Goal: Transaction & Acquisition: Purchase product/service

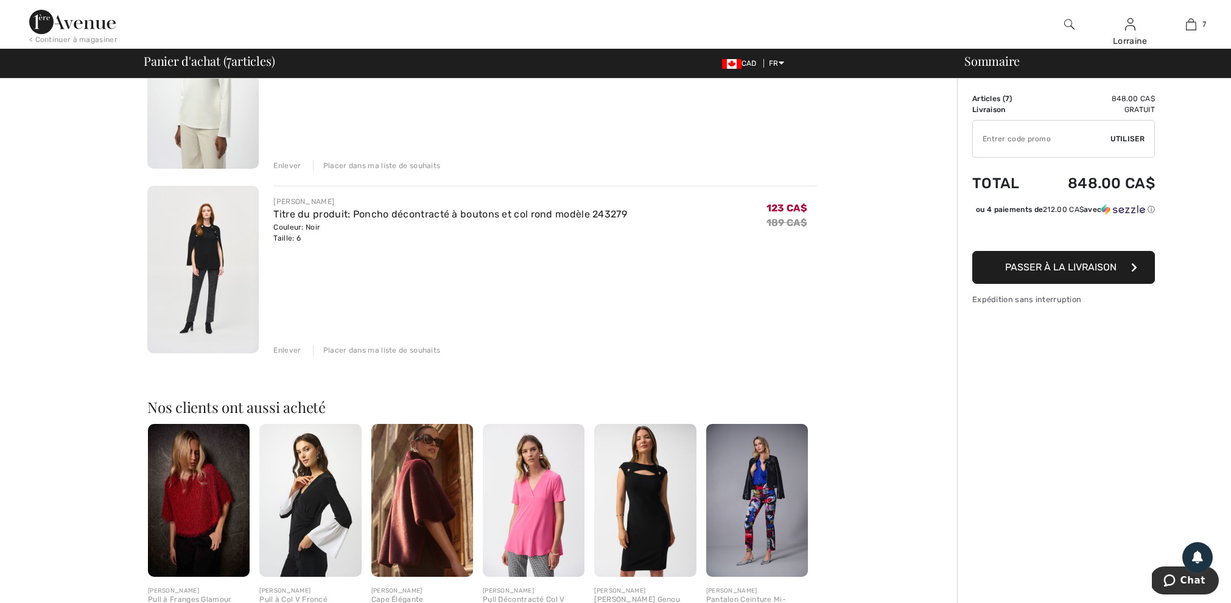
scroll to position [1097, 0]
click at [201, 253] on img at bounding box center [202, 270] width 111 height 167
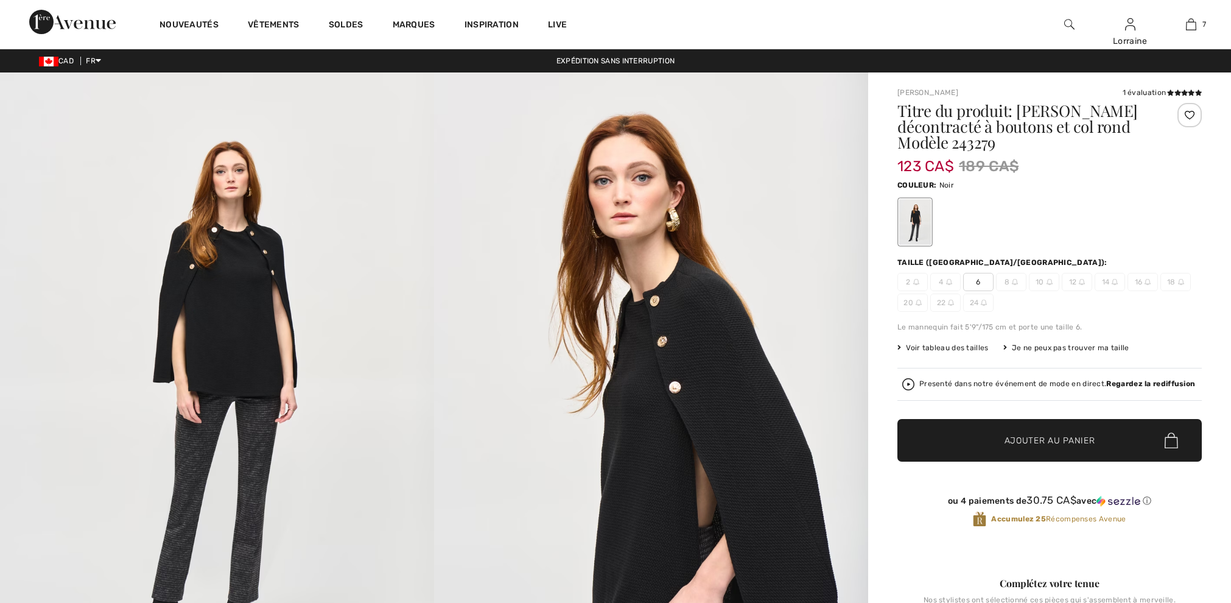
checkbox input "true"
click at [245, 281] on img at bounding box center [217, 397] width 434 height 651
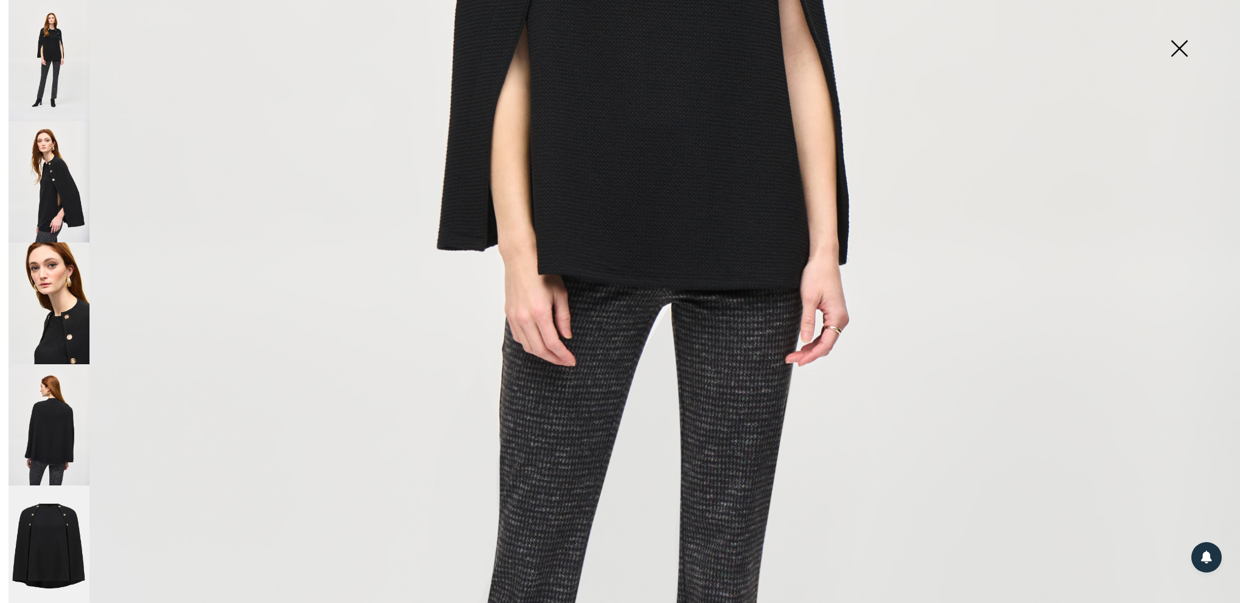
scroll to position [636, 0]
click at [56, 404] on img at bounding box center [49, 424] width 81 height 121
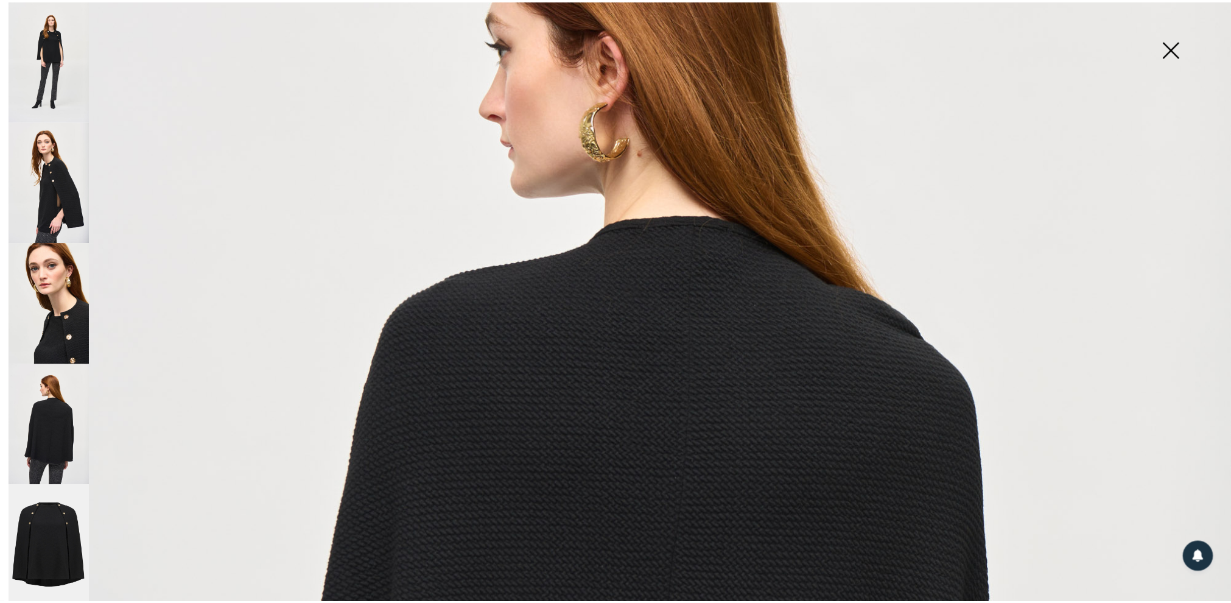
scroll to position [300, 0]
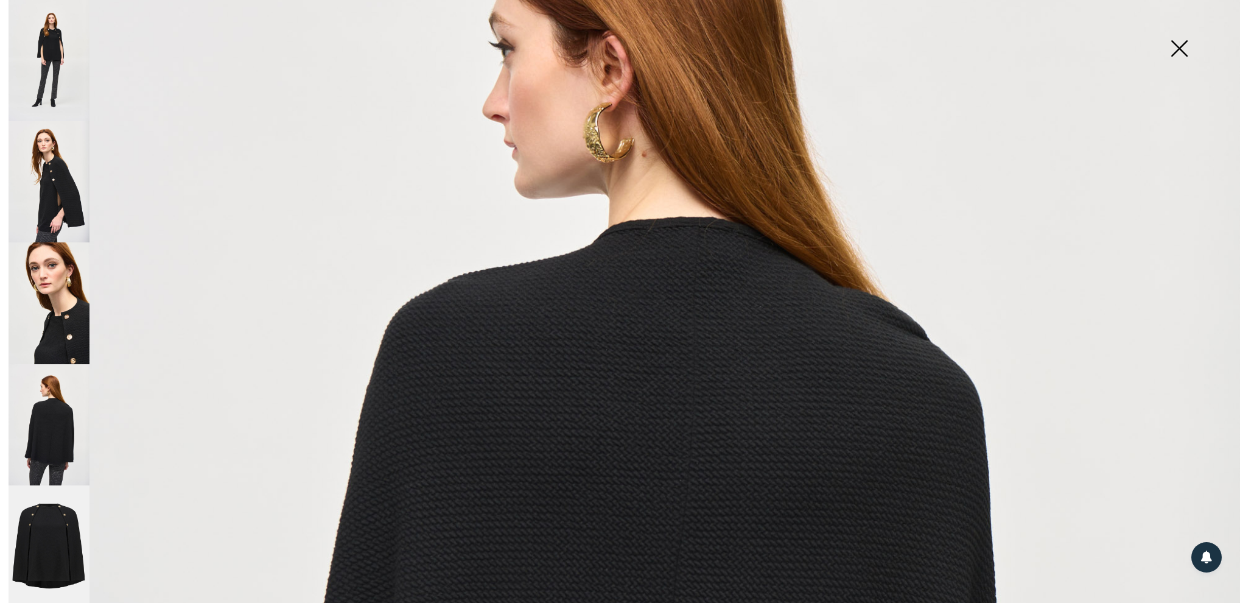
click at [1172, 45] on img at bounding box center [1179, 49] width 61 height 63
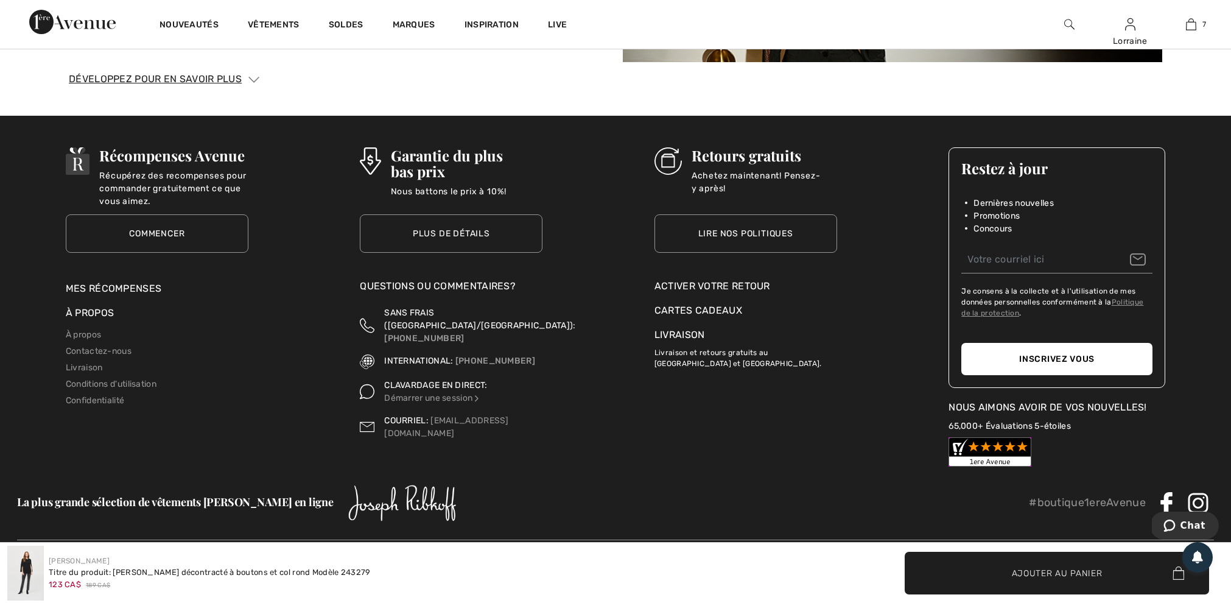
scroll to position [3077, 1]
click at [79, 362] on link "Livraison" at bounding box center [84, 367] width 37 height 10
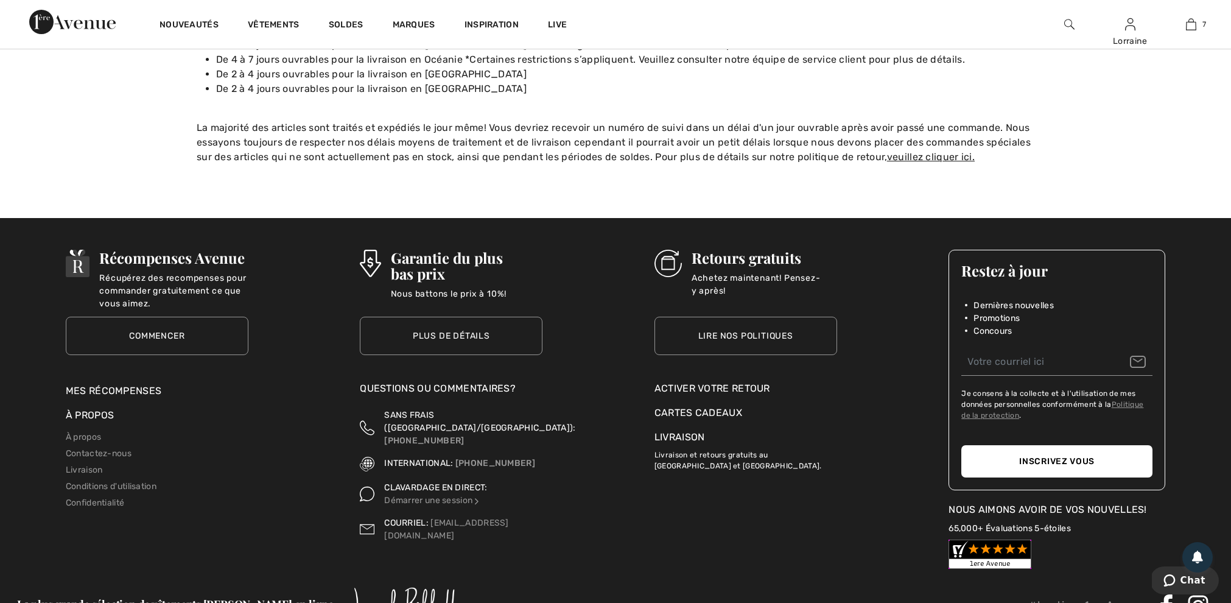
scroll to position [268, 0]
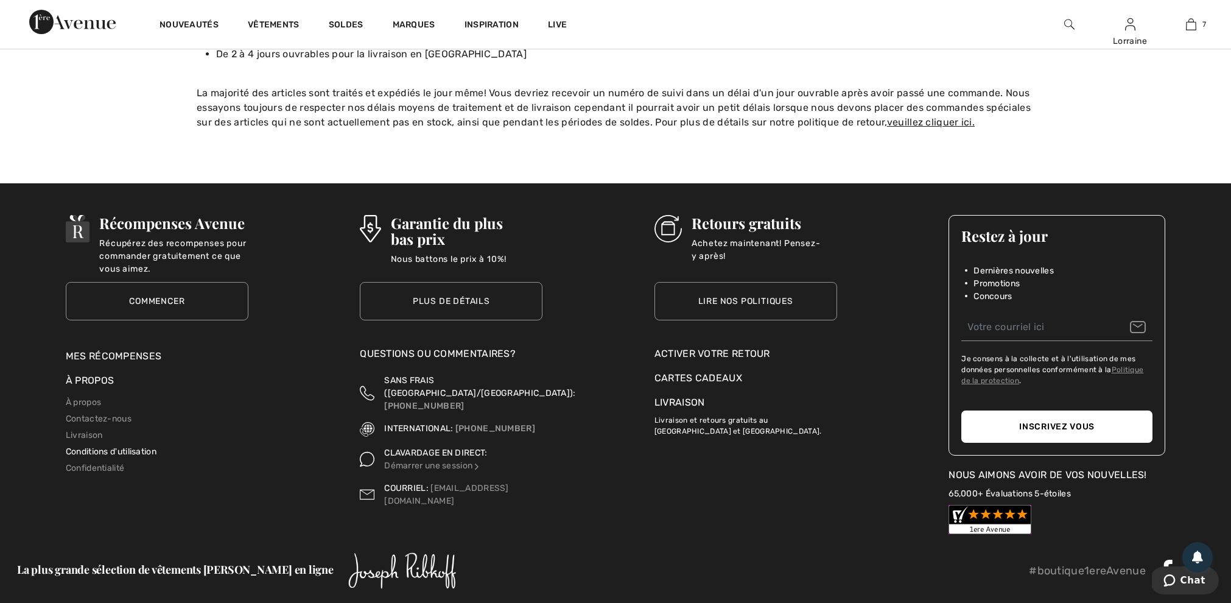
click at [128, 446] on link "Conditions d'utilisation" at bounding box center [111, 451] width 91 height 10
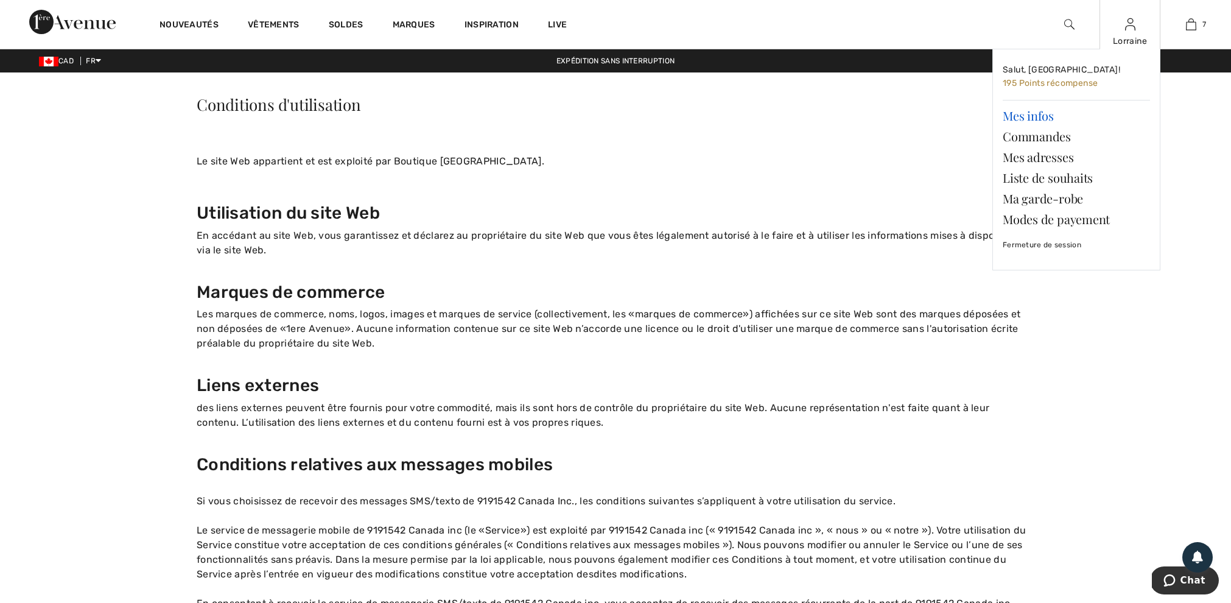
click at [1013, 112] on link "Mes infos" at bounding box center [1076, 115] width 147 height 21
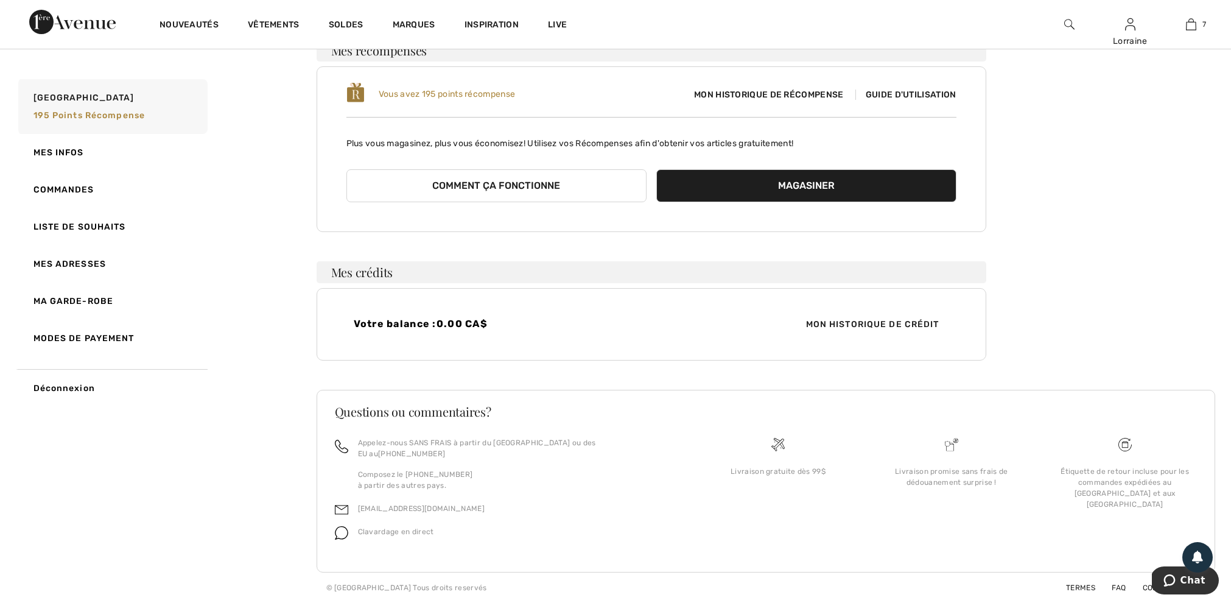
scroll to position [124, 1]
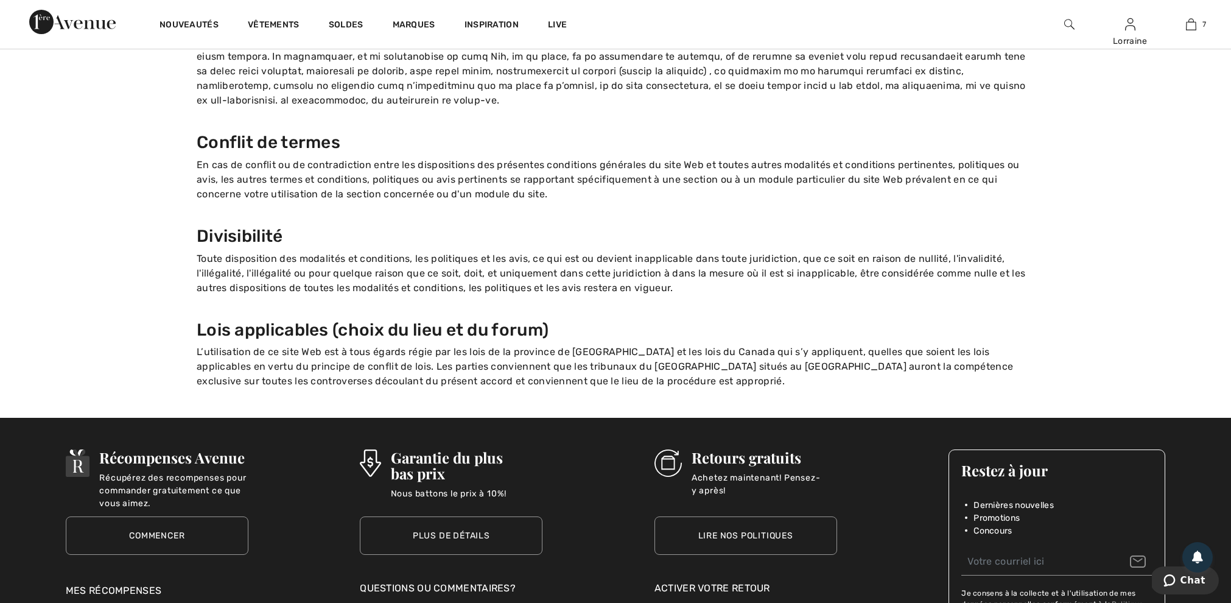
scroll to position [1514, 0]
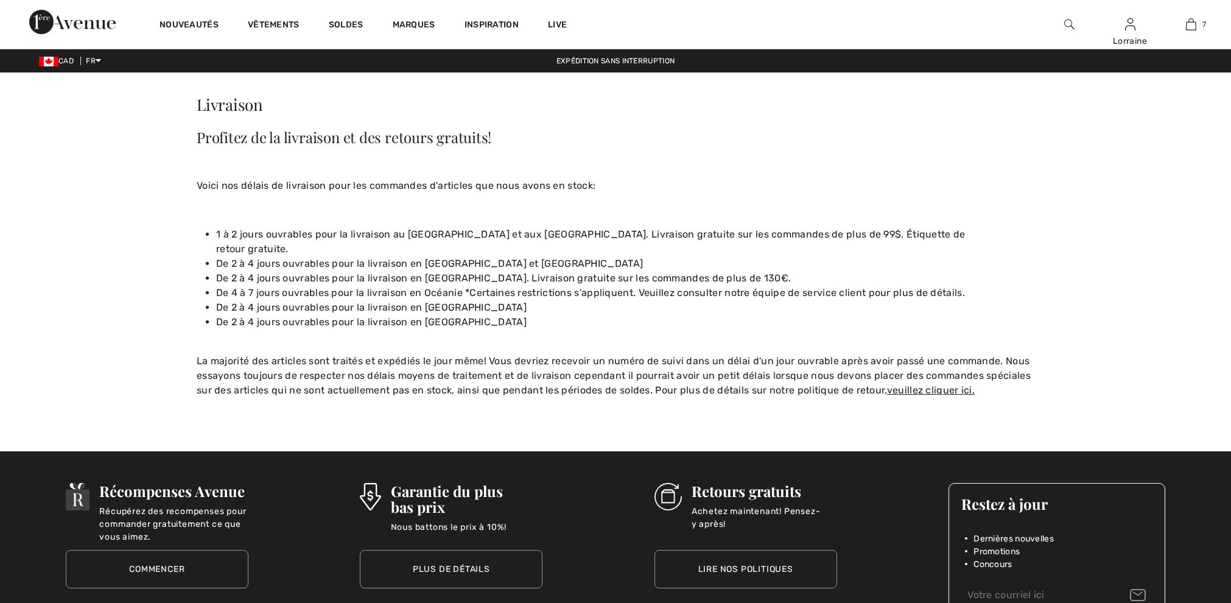
checkbox input "true"
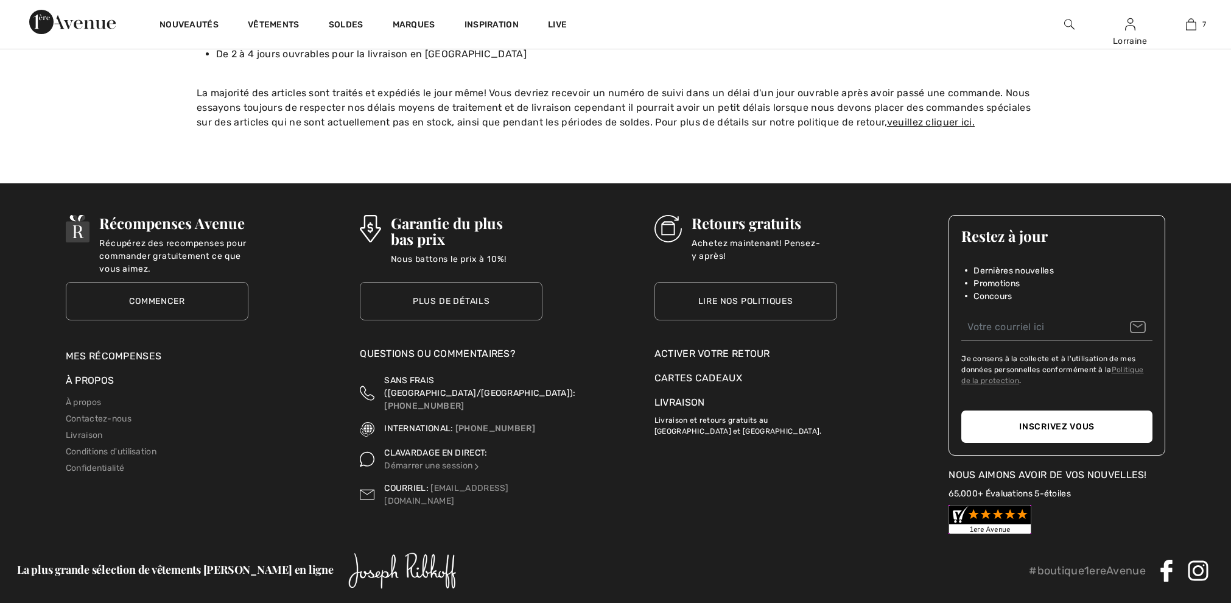
scroll to position [268, 0]
click at [141, 350] on link "Mes récompenses" at bounding box center [114, 356] width 96 height 12
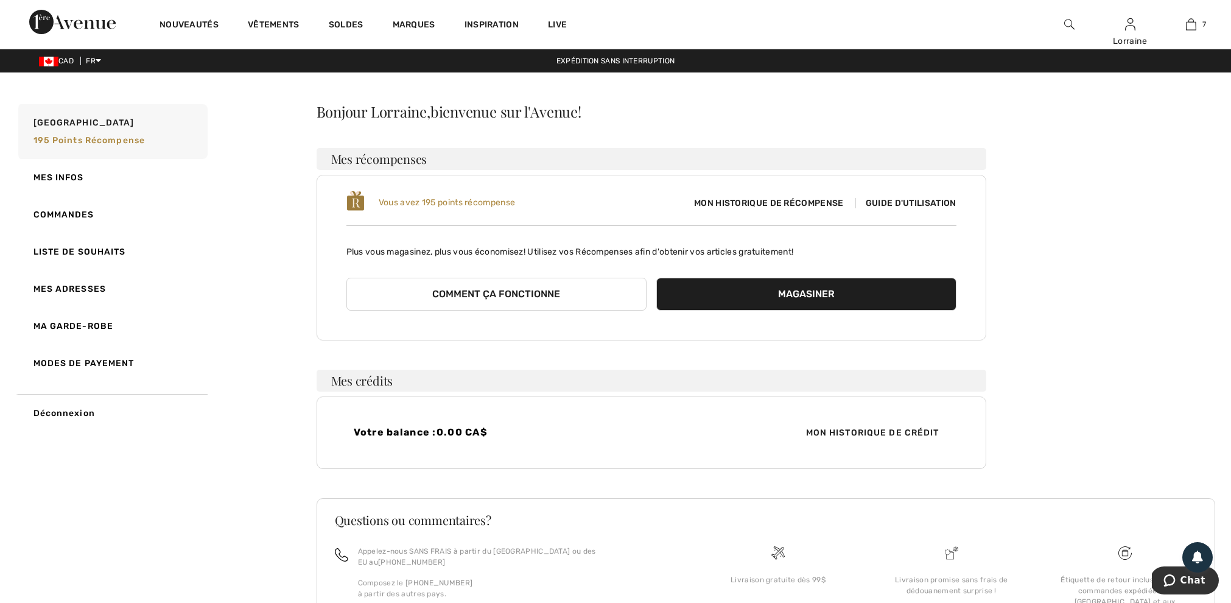
click at [757, 201] on span "Mon historique de récompense" at bounding box center [768, 203] width 169 height 13
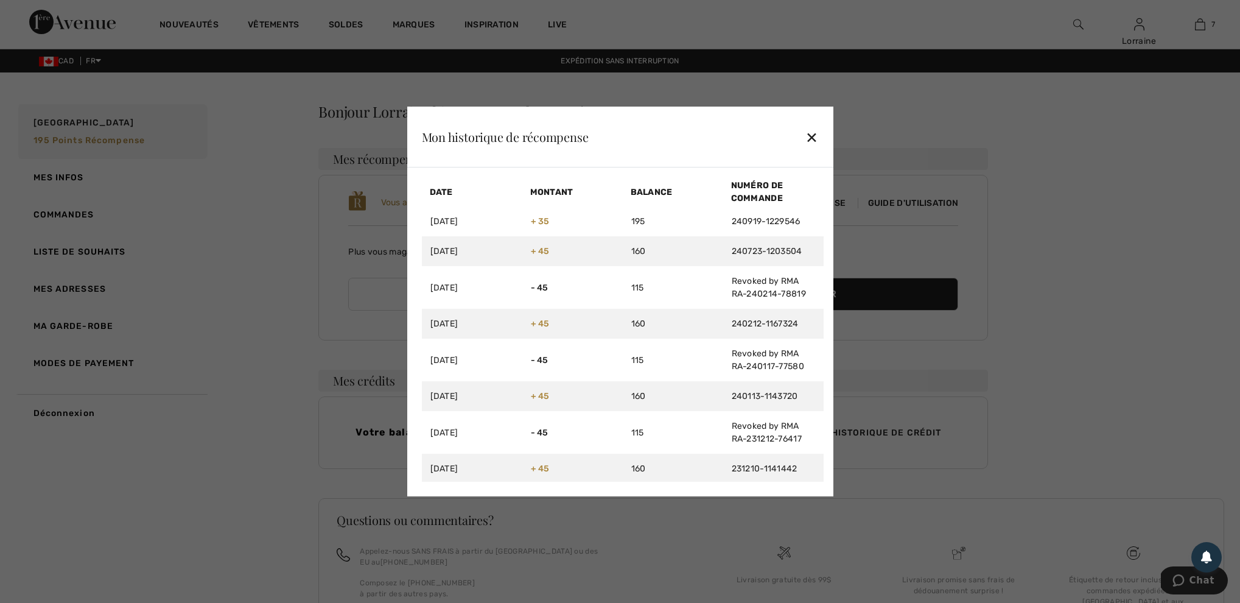
click at [811, 136] on div "✕" at bounding box center [811, 137] width 13 height 26
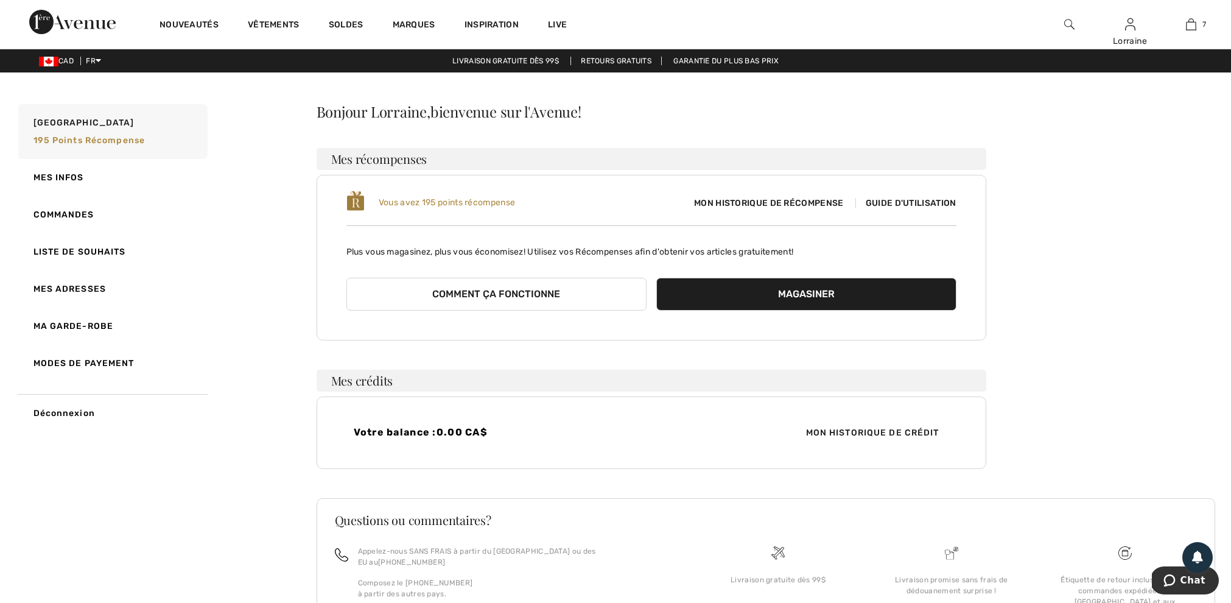
click at [113, 360] on link "Modes de payement" at bounding box center [112, 363] width 192 height 37
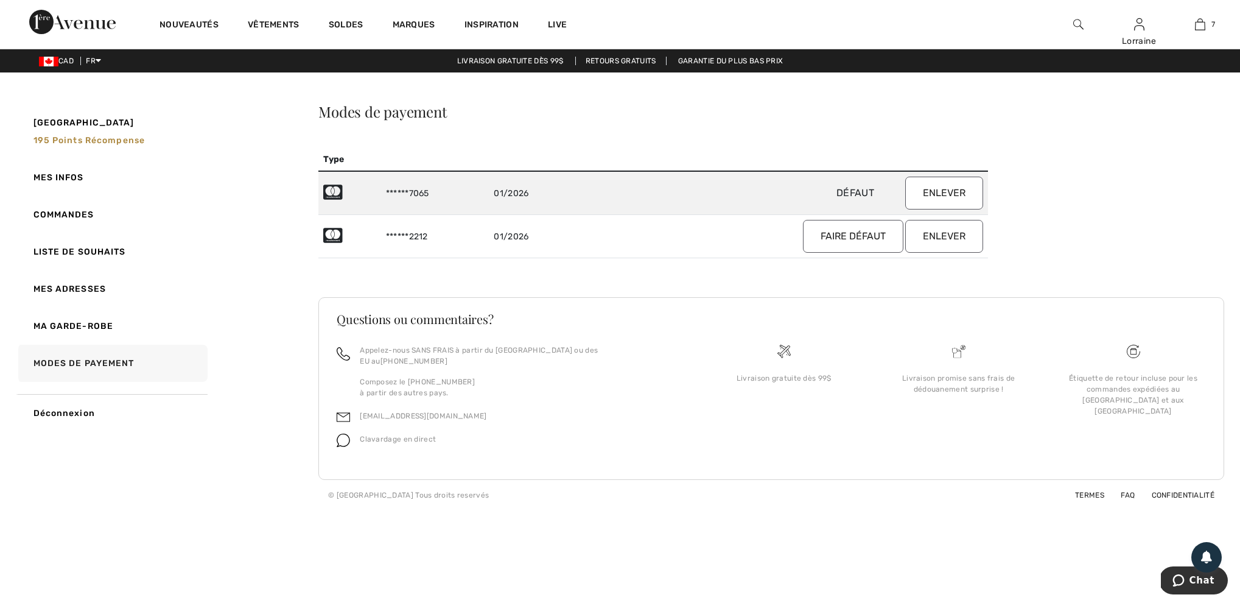
click at [943, 192] on button "Enlever" at bounding box center [944, 193] width 78 height 33
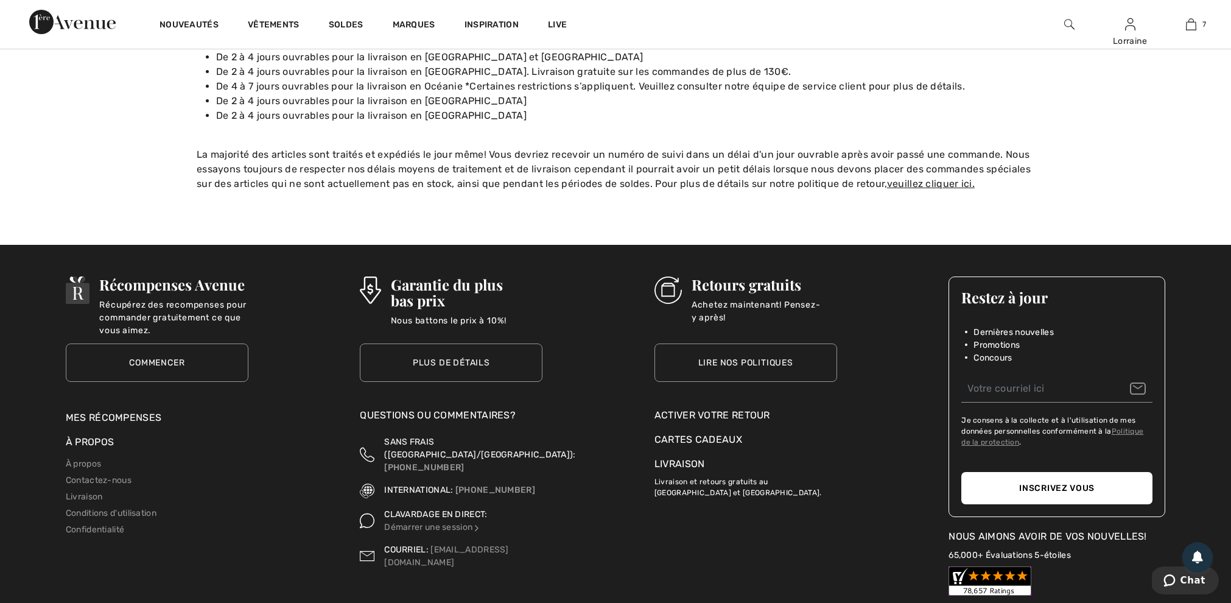
scroll to position [210, 0]
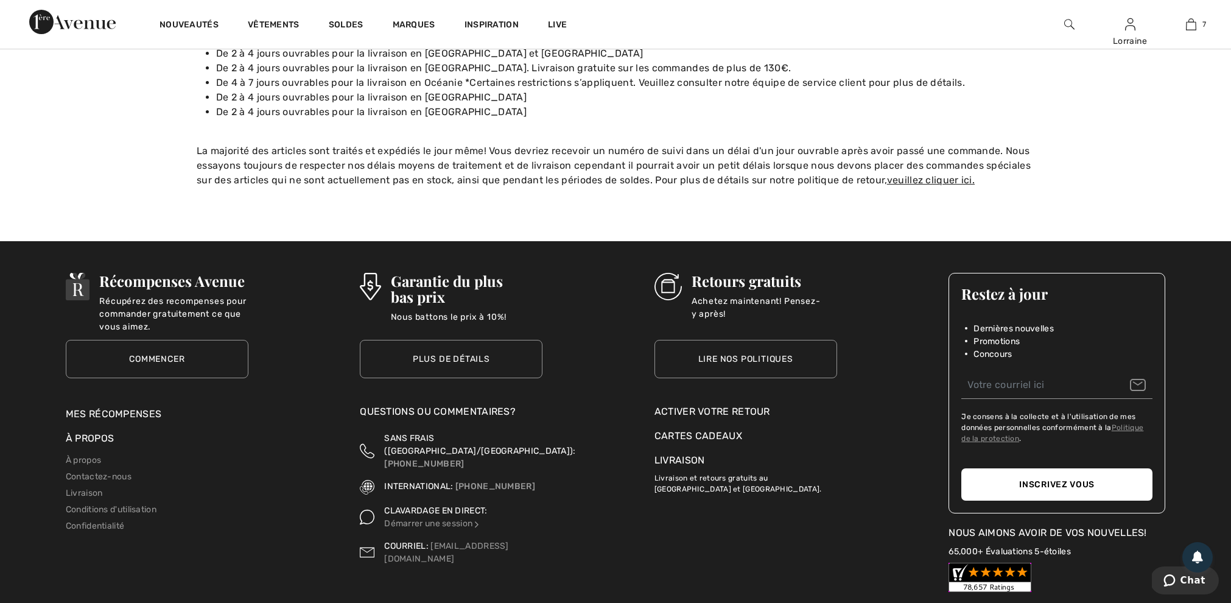
click at [162, 343] on link "Commencer" at bounding box center [157, 359] width 183 height 38
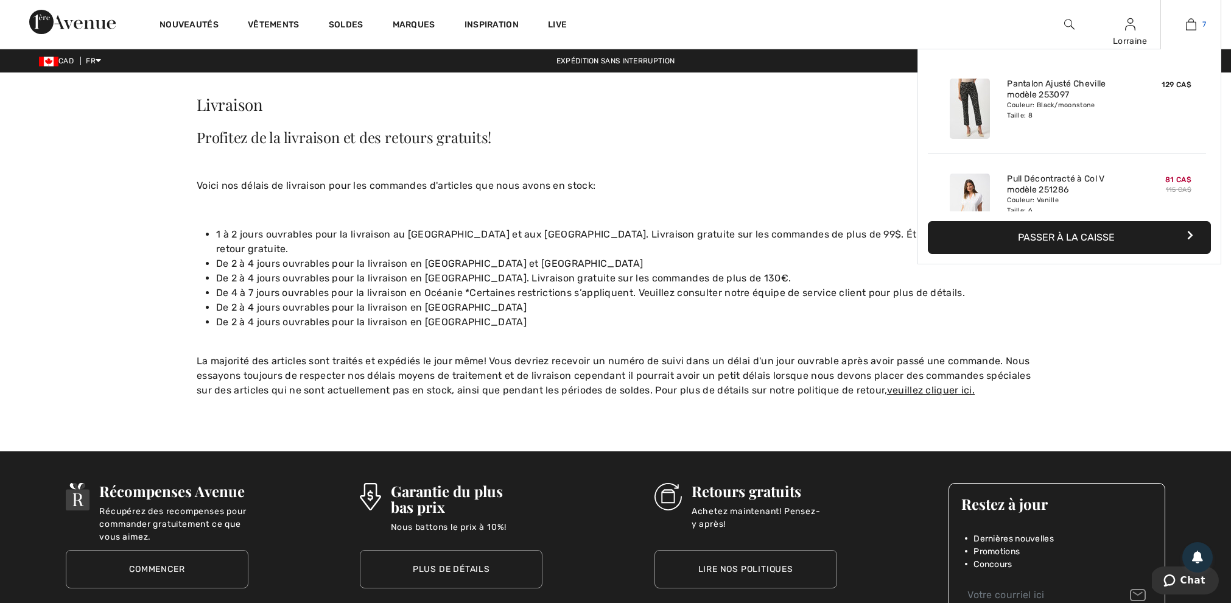
click at [1192, 24] on img at bounding box center [1191, 24] width 10 height 15
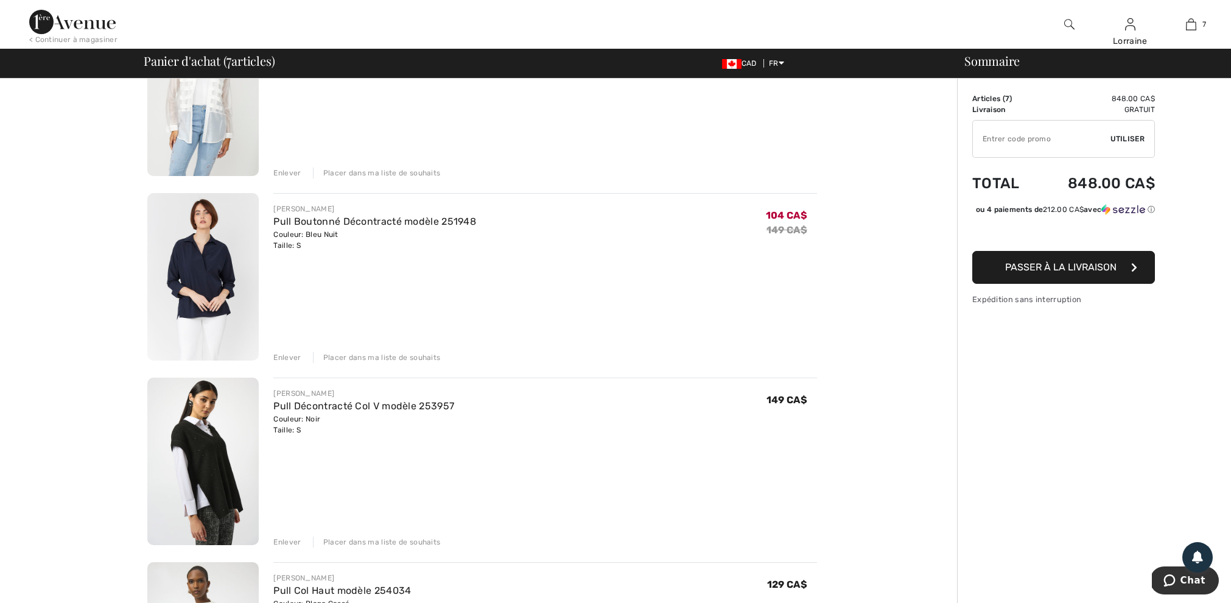
scroll to position [540, 0]
click at [220, 270] on img at bounding box center [202, 274] width 111 height 167
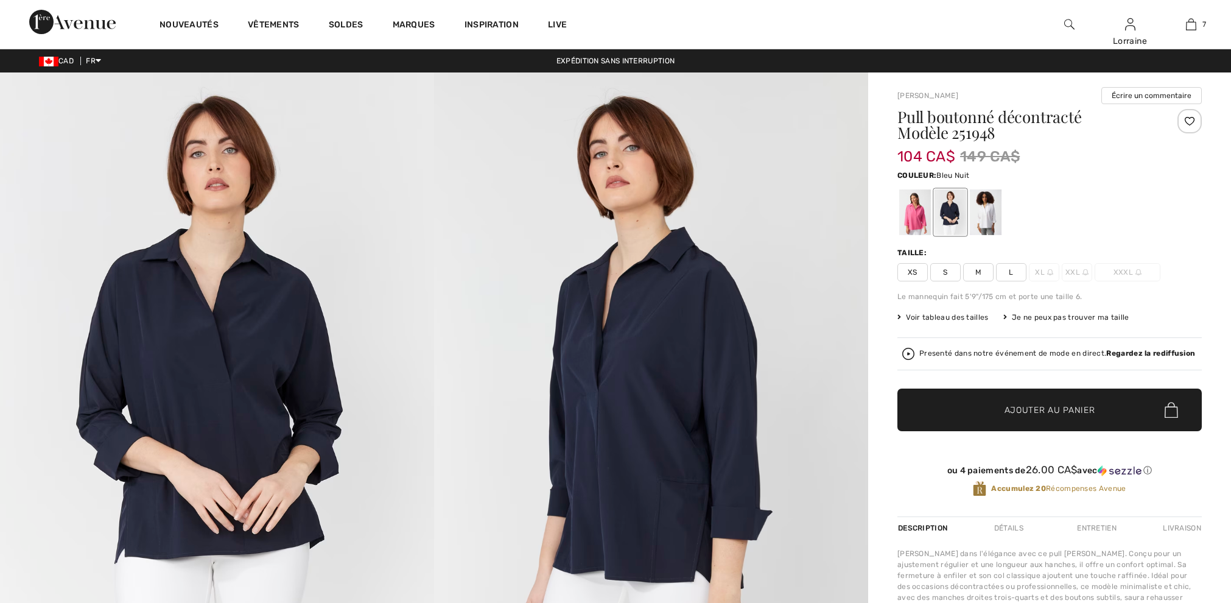
checkbox input "true"
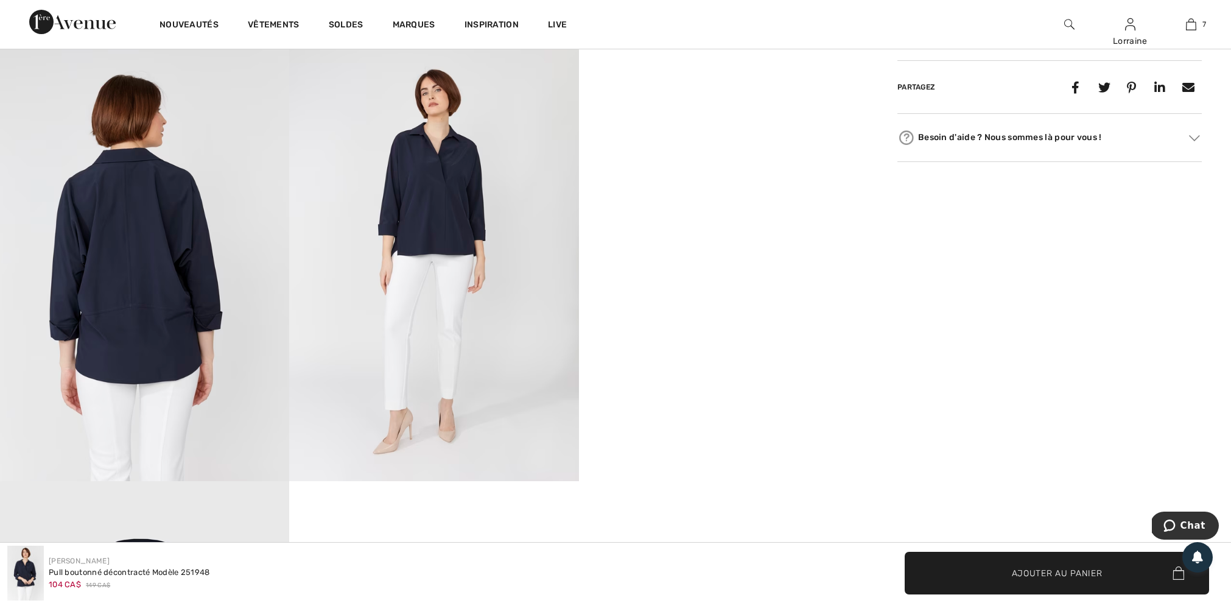
scroll to position [676, 0]
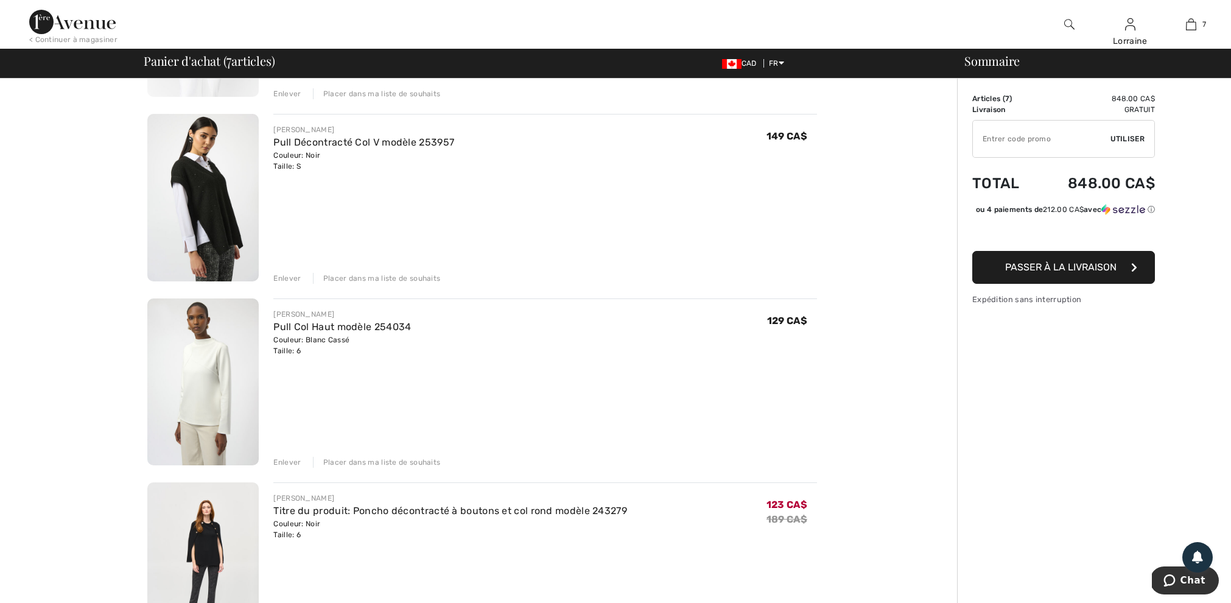
scroll to position [799, 0]
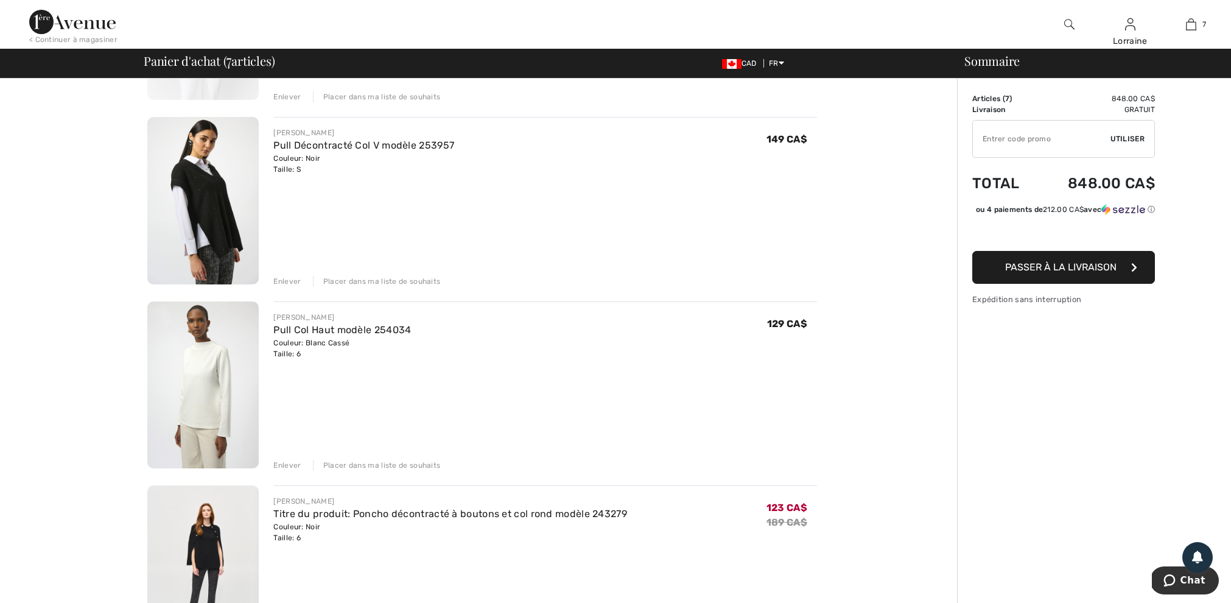
click at [372, 278] on div "Placer dans ma liste de souhaits" at bounding box center [377, 281] width 128 height 11
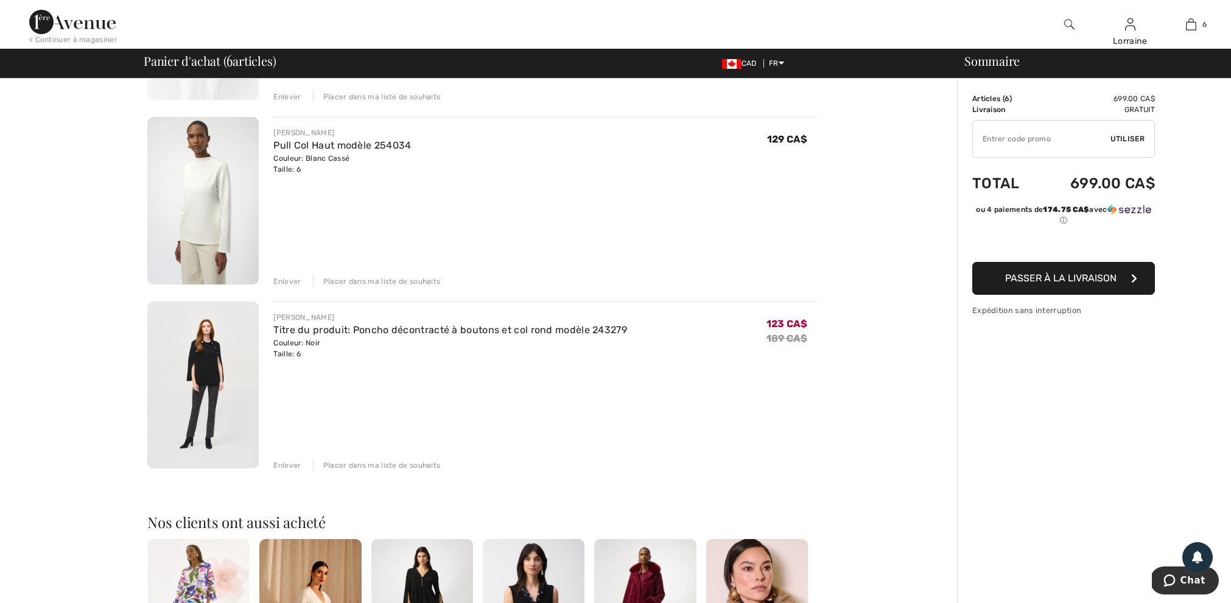
click at [396, 276] on div "Placer dans ma liste de souhaits" at bounding box center [377, 281] width 128 height 11
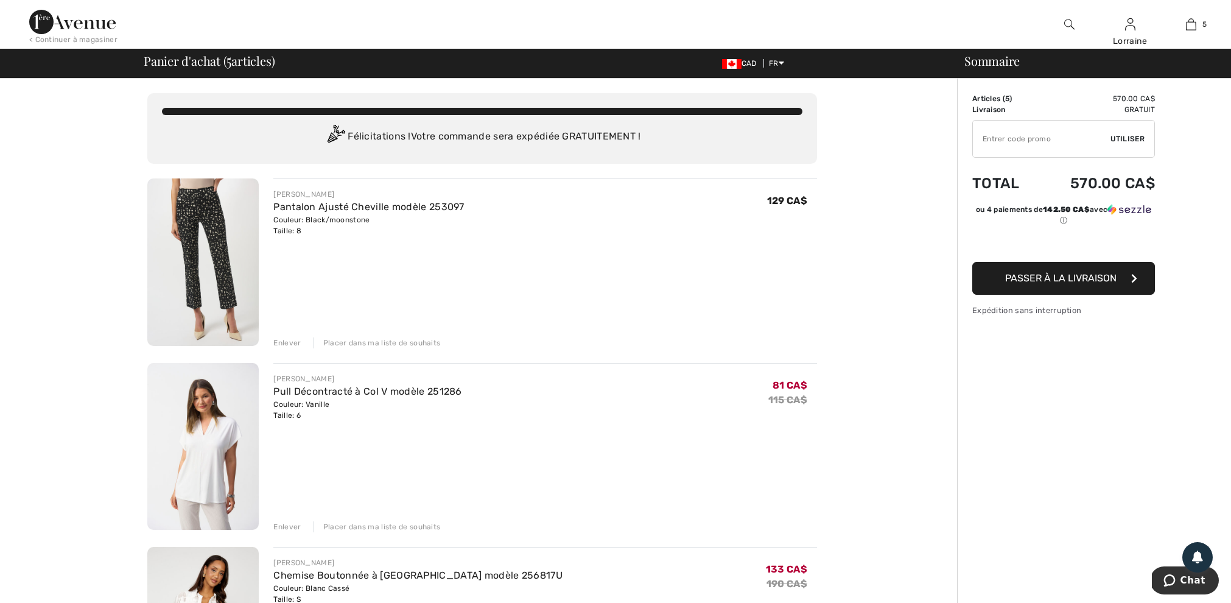
scroll to position [0, 0]
click at [374, 339] on div "Placer dans ma liste de souhaits" at bounding box center [377, 342] width 128 height 11
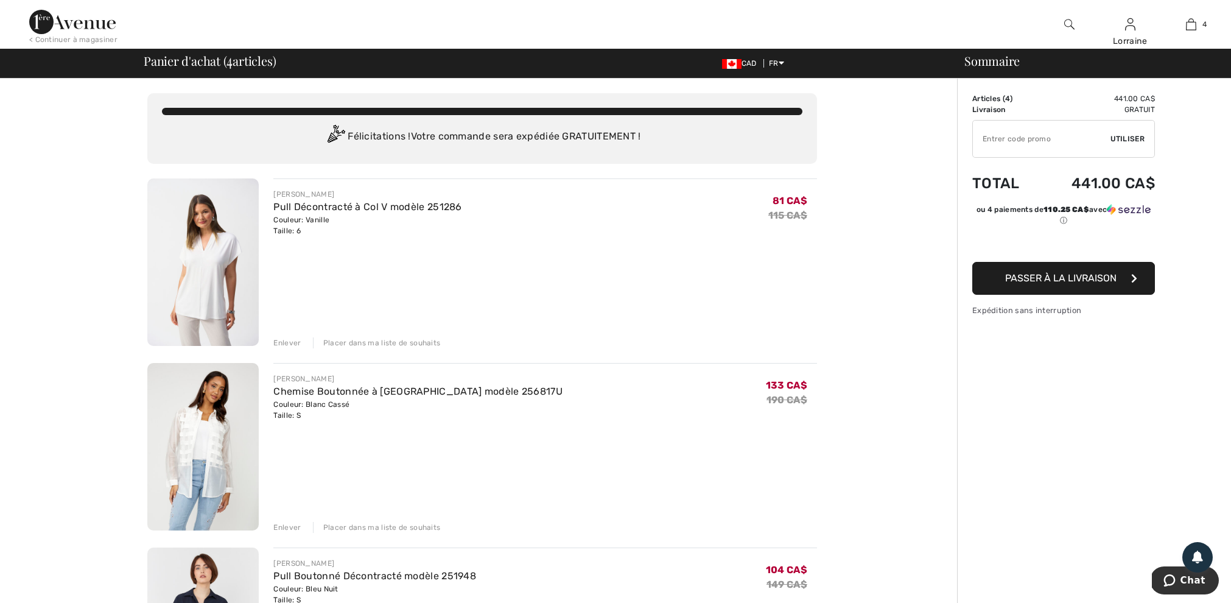
click at [379, 340] on div "Placer dans ma liste de souhaits" at bounding box center [377, 342] width 128 height 11
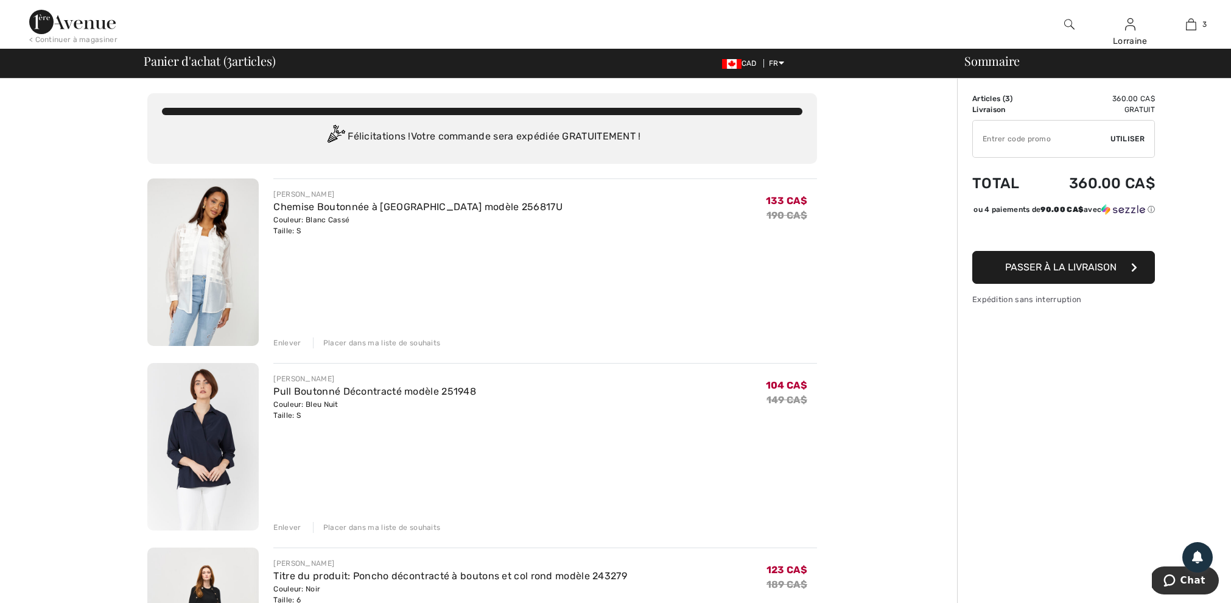
click at [402, 339] on div "Placer dans ma liste de souhaits" at bounding box center [377, 342] width 128 height 11
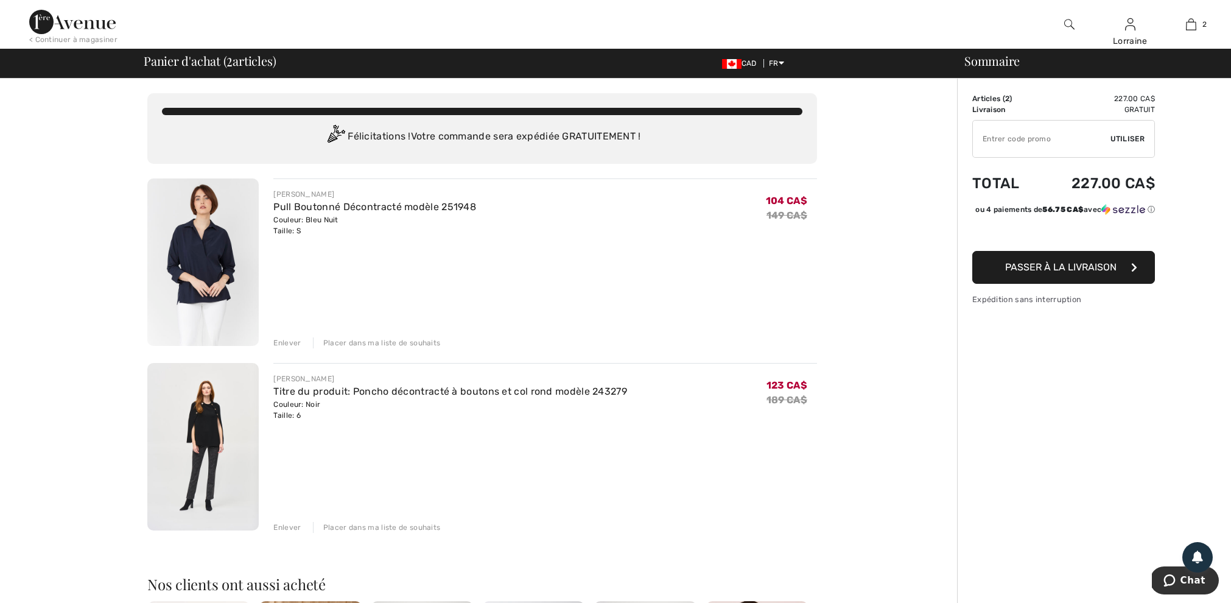
click at [287, 340] on div "Enlever" at bounding box center [286, 342] width 27 height 11
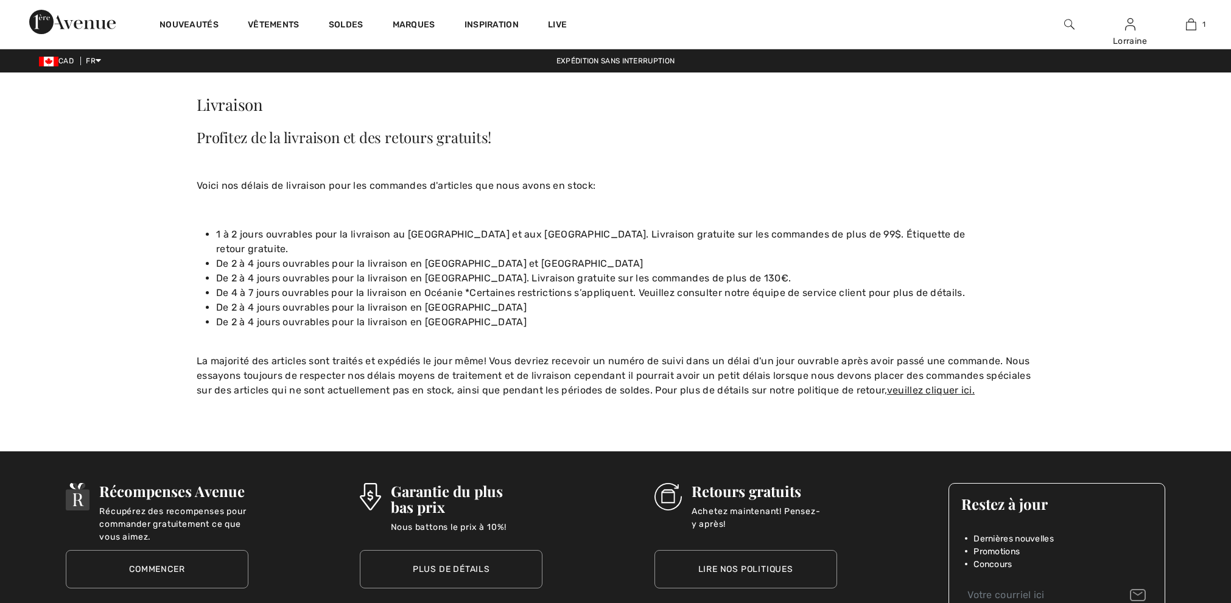
checkbox input "true"
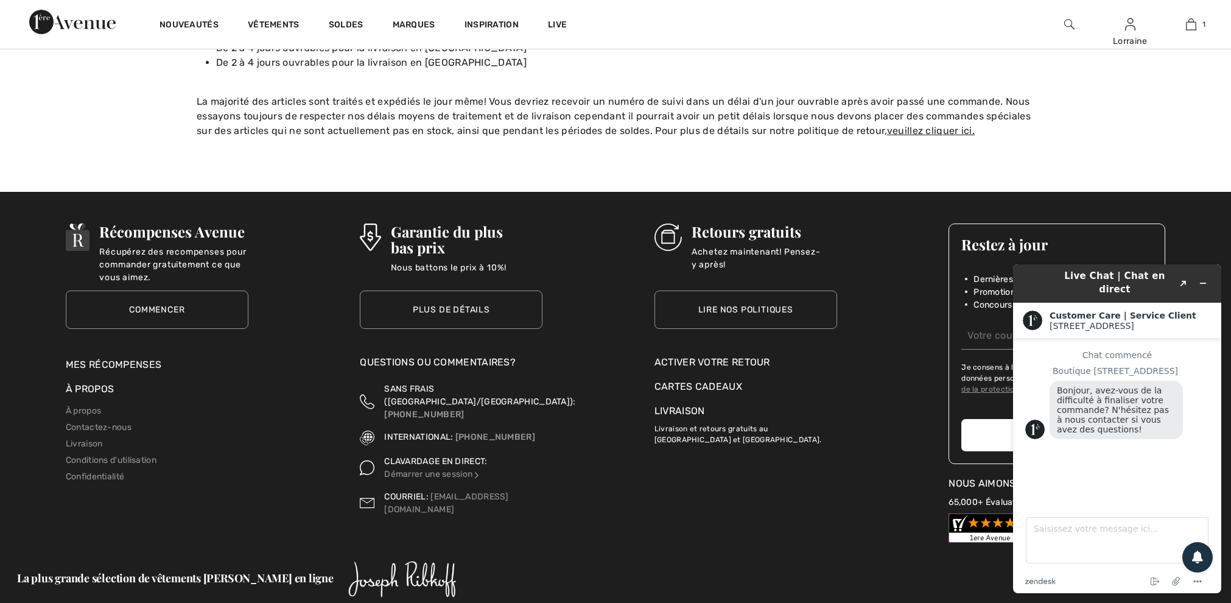
scroll to position [258, 0]
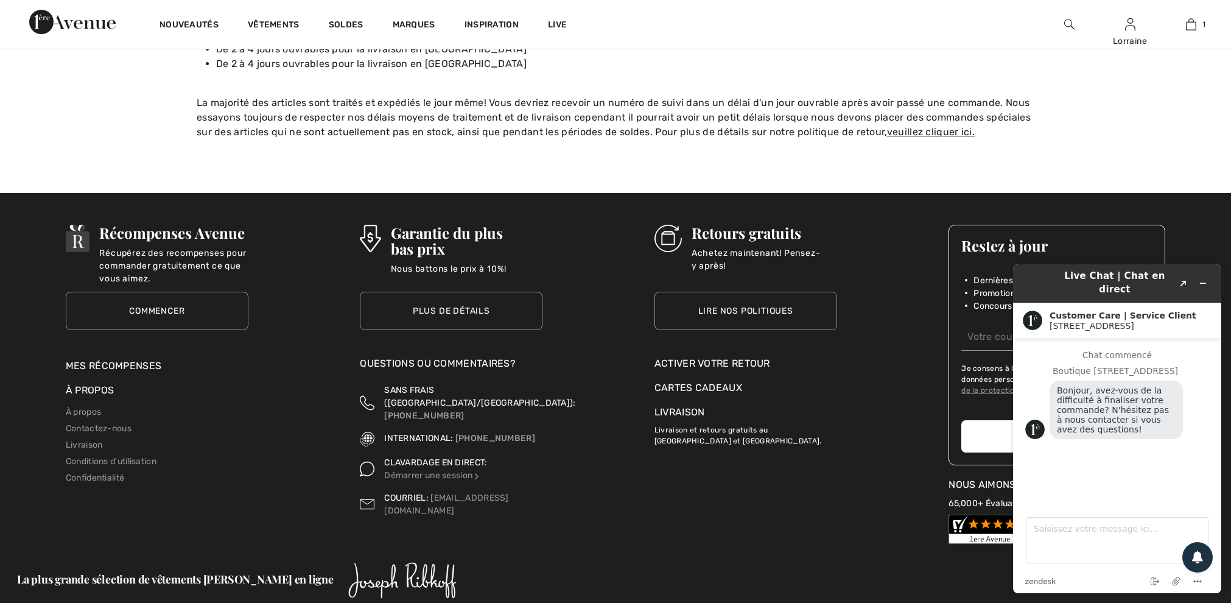
click at [741, 292] on link "Lire nos politiques" at bounding box center [745, 311] width 183 height 38
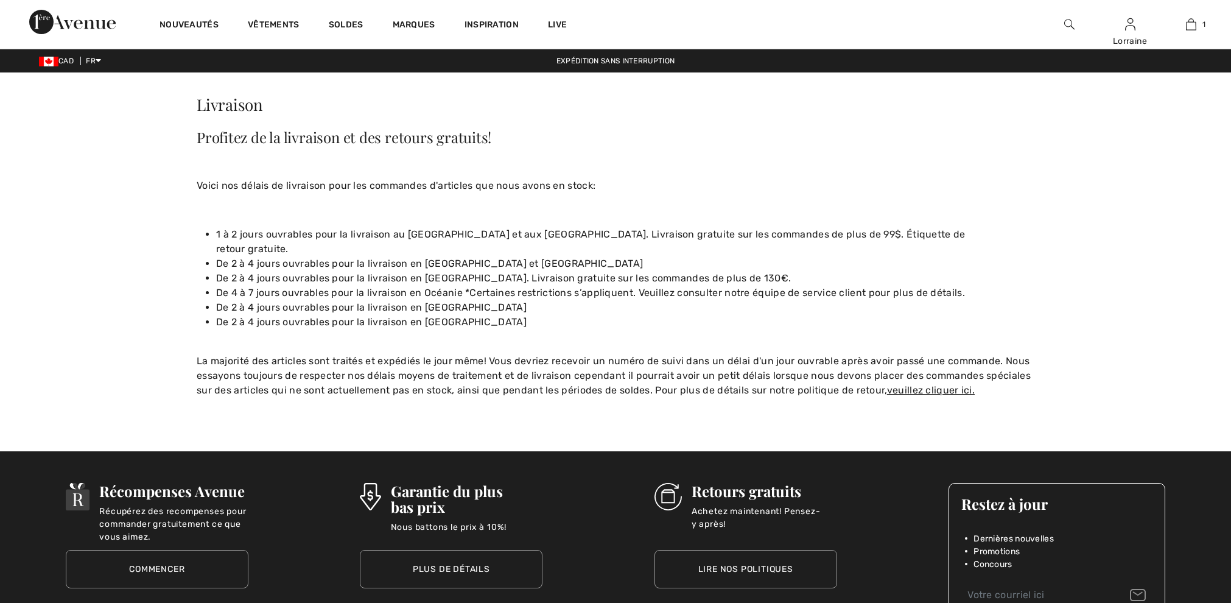
checkbox input "true"
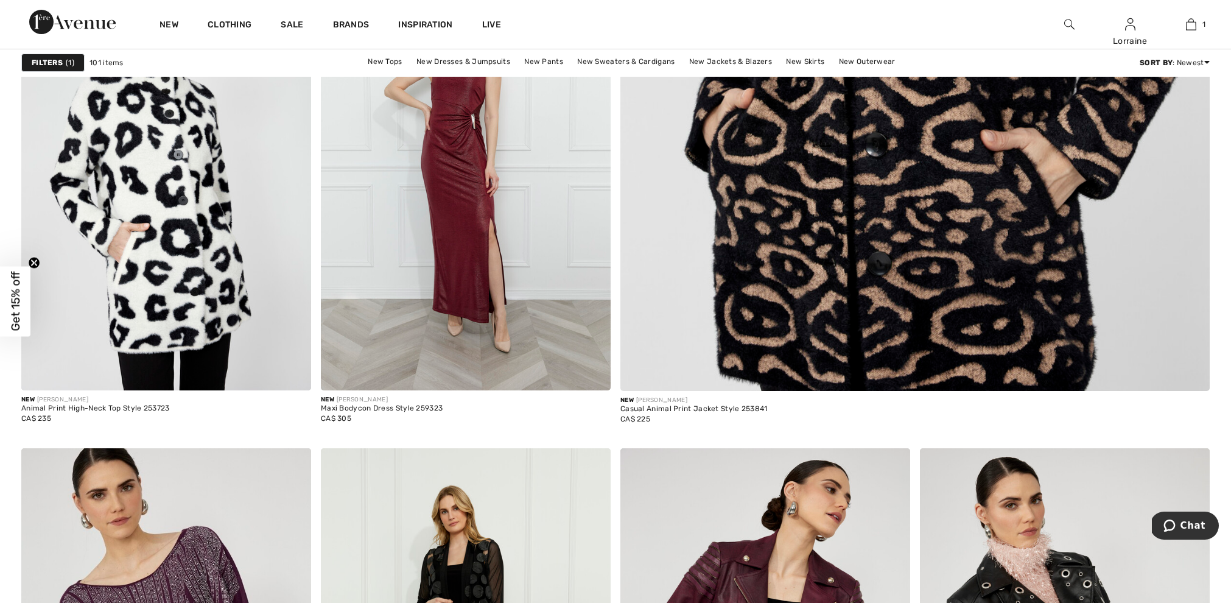
scroll to position [718, 0]
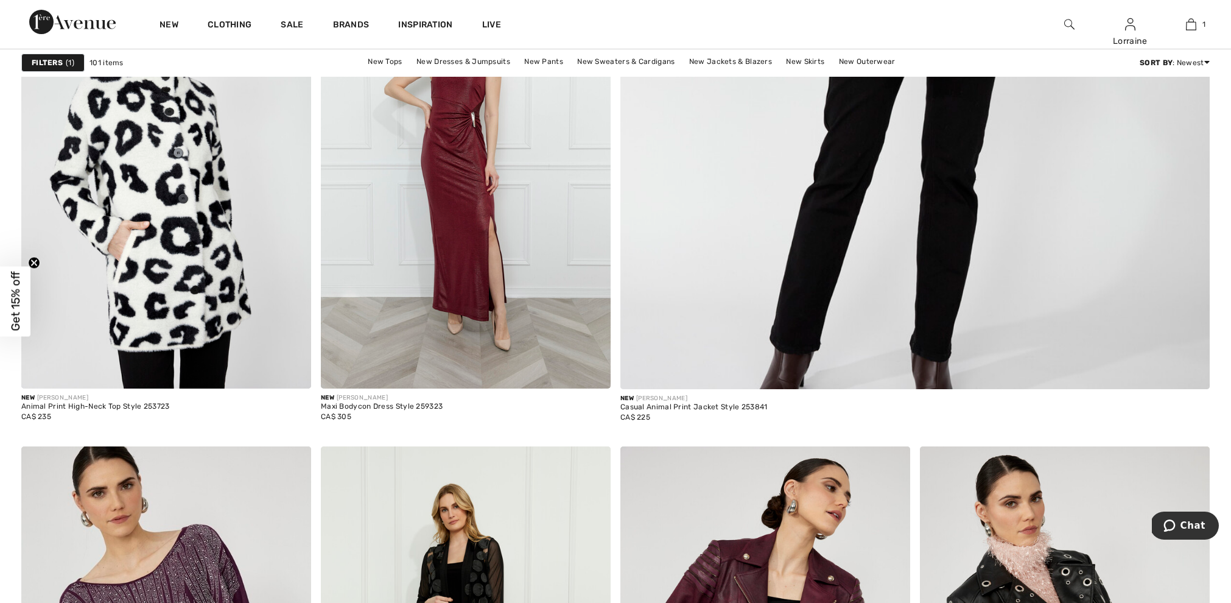
click at [54, 58] on strong "Filters" at bounding box center [47, 62] width 31 height 11
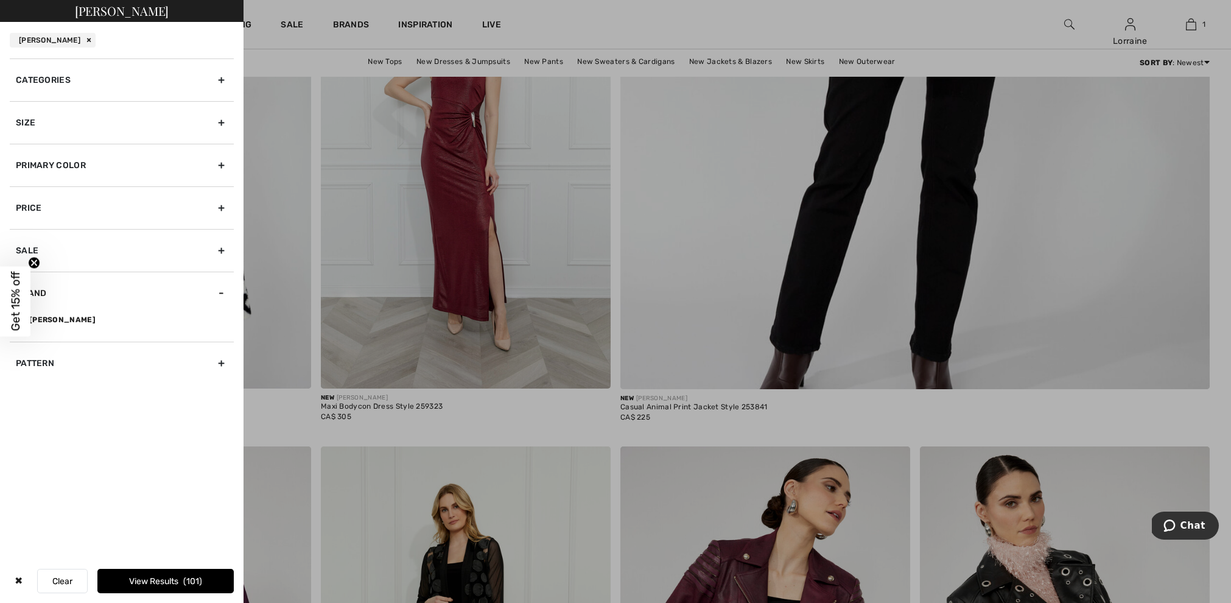
scroll to position [716, 0]
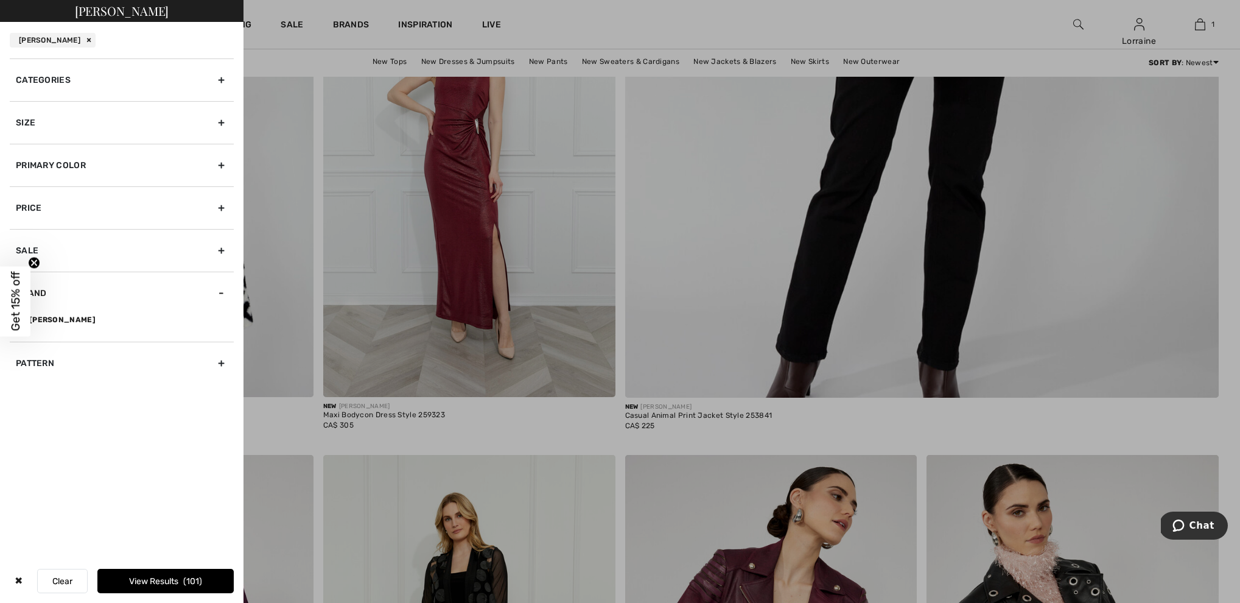
click at [68, 78] on div "Categories" at bounding box center [122, 79] width 224 height 43
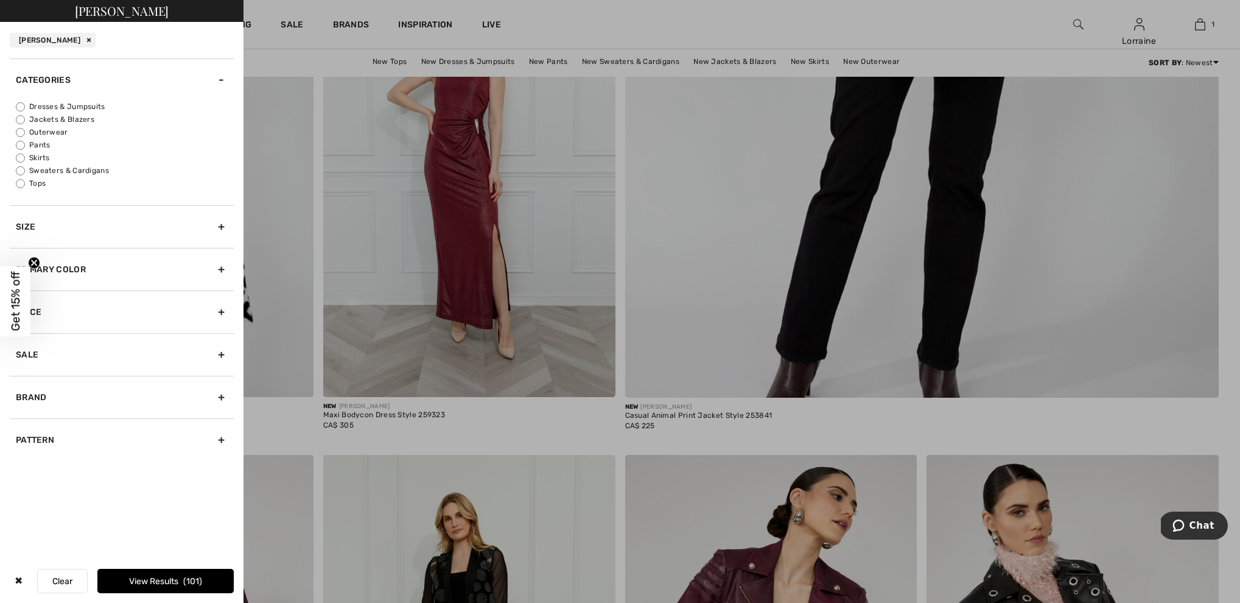
click at [83, 40] on div "[PERSON_NAME]" at bounding box center [53, 40] width 86 height 15
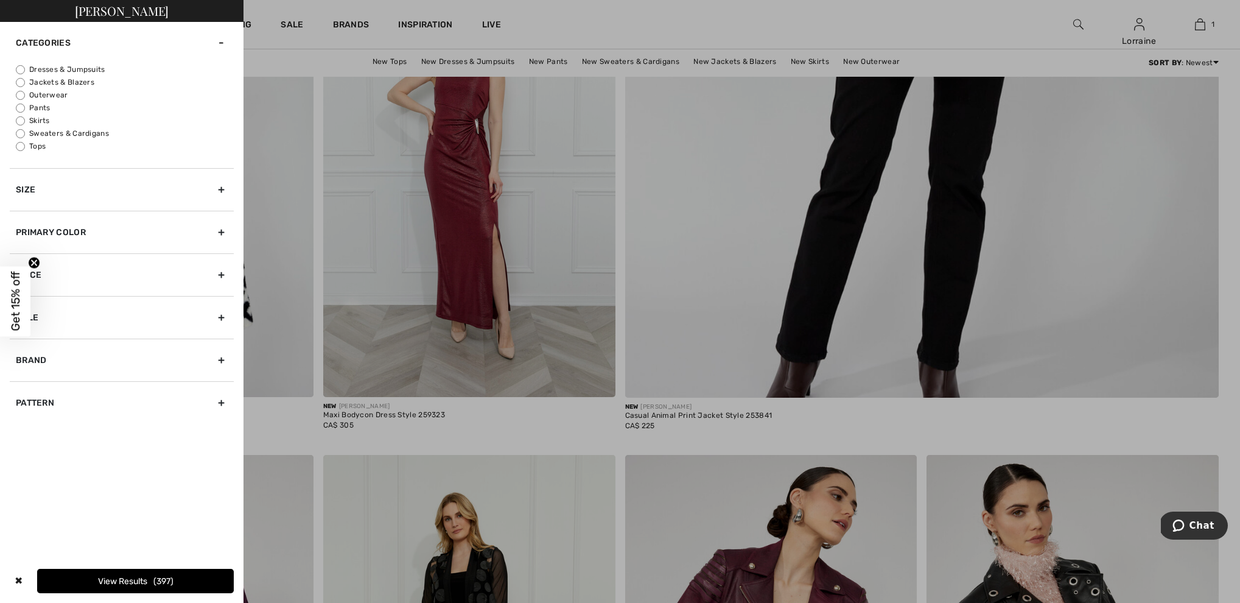
click at [287, 24] on div at bounding box center [620, 301] width 1240 height 603
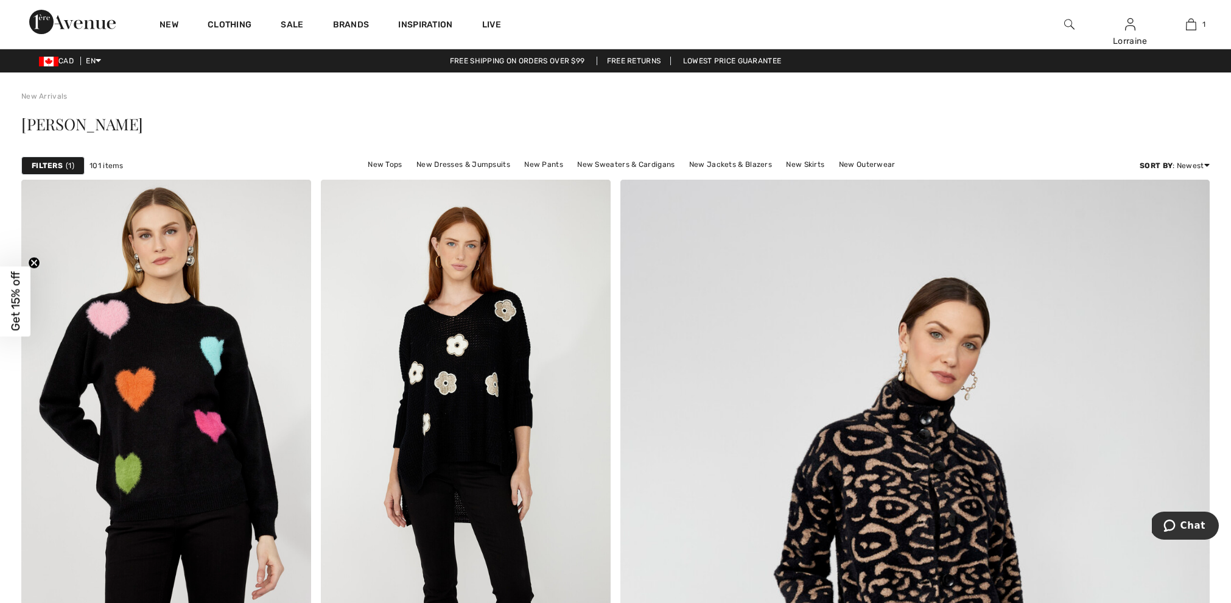
scroll to position [0, 0]
click at [102, 101] on link "Français" at bounding box center [129, 98] width 77 height 18
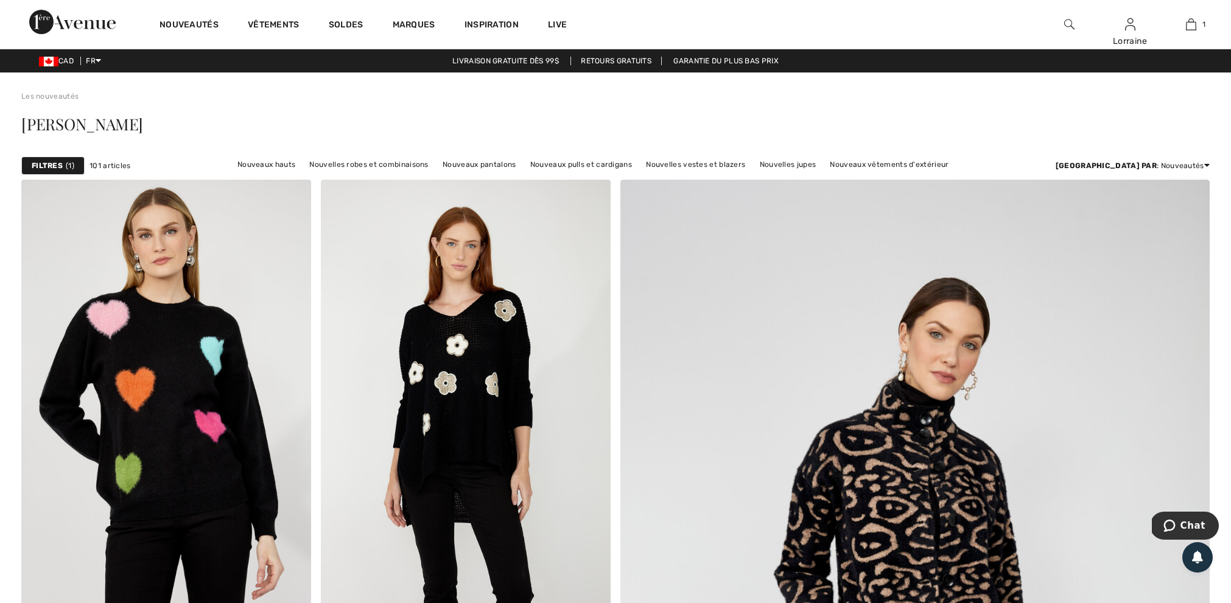
click at [68, 166] on div "Filtres 1" at bounding box center [52, 165] width 63 height 18
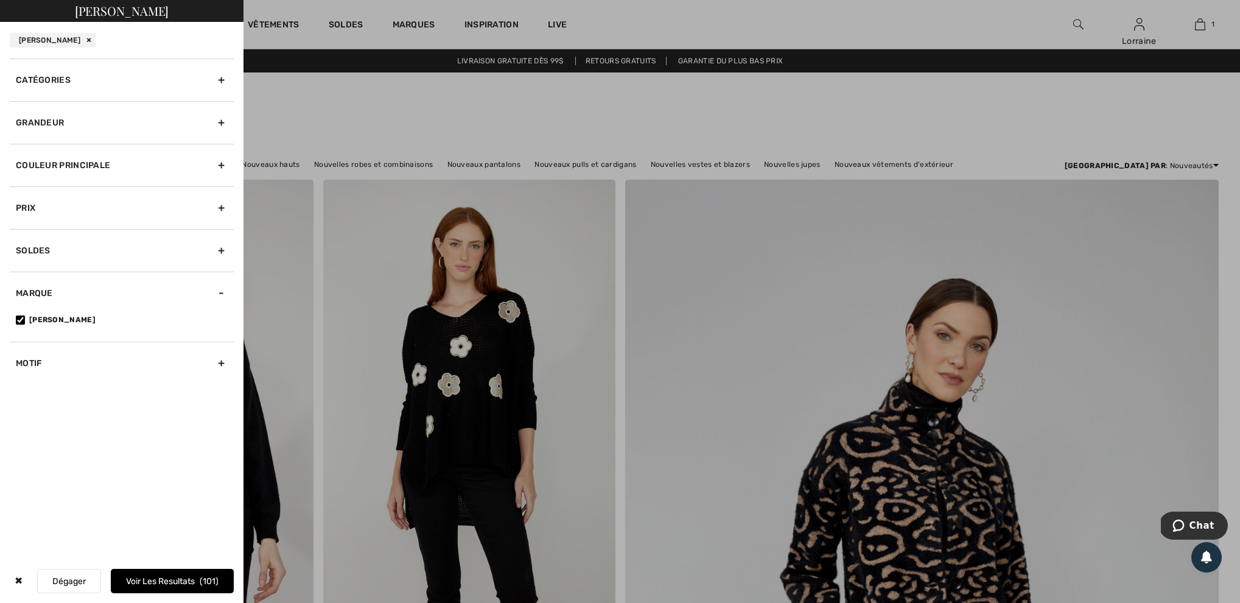
click at [65, 578] on button "Dégager" at bounding box center [69, 581] width 64 height 24
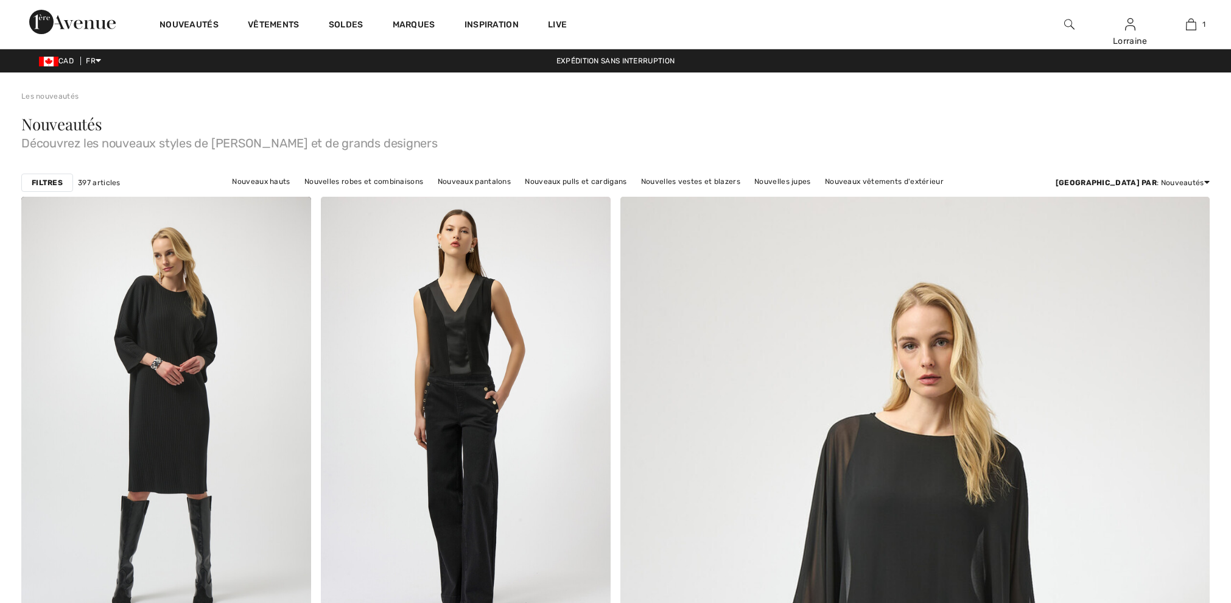
checkbox input "true"
click at [54, 188] on strong "Filtres" at bounding box center [47, 182] width 31 height 11
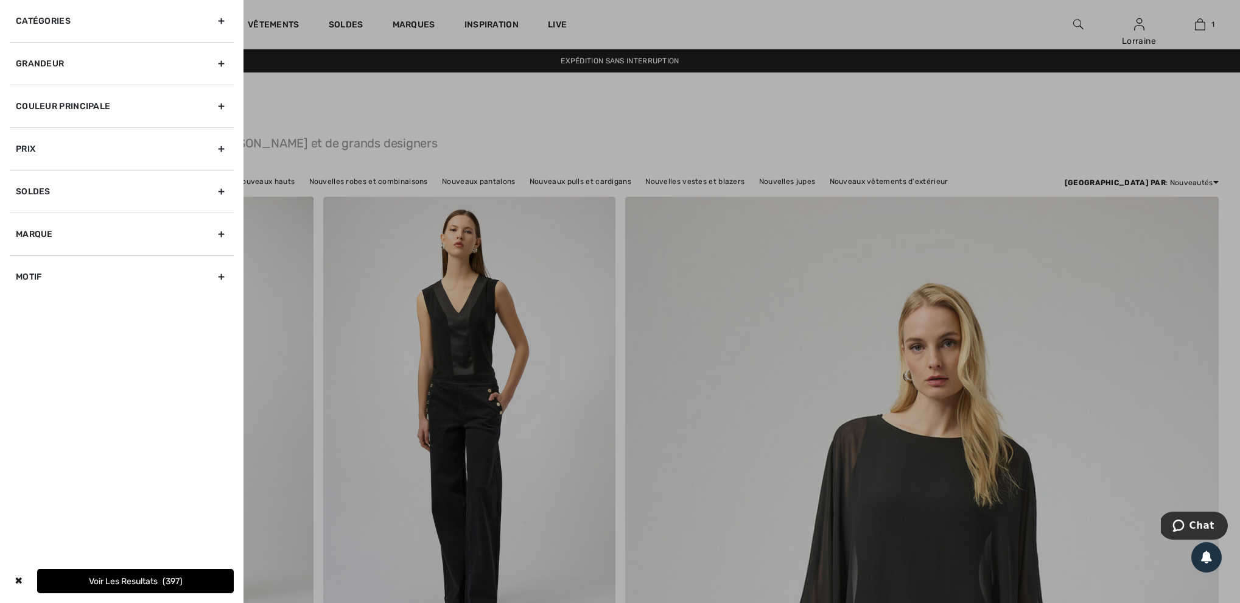
click at [63, 19] on div "Catégories" at bounding box center [122, 21] width 224 height 42
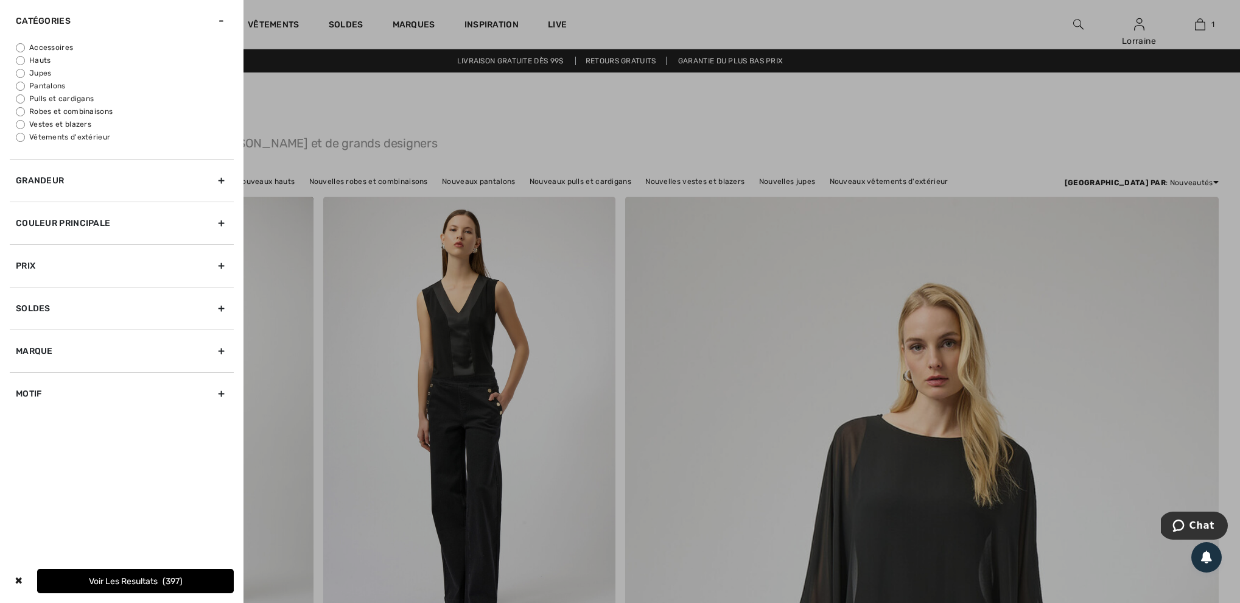
click at [22, 103] on input "Pulls et cardigans" at bounding box center [20, 98] width 9 height 9
radio input "true"
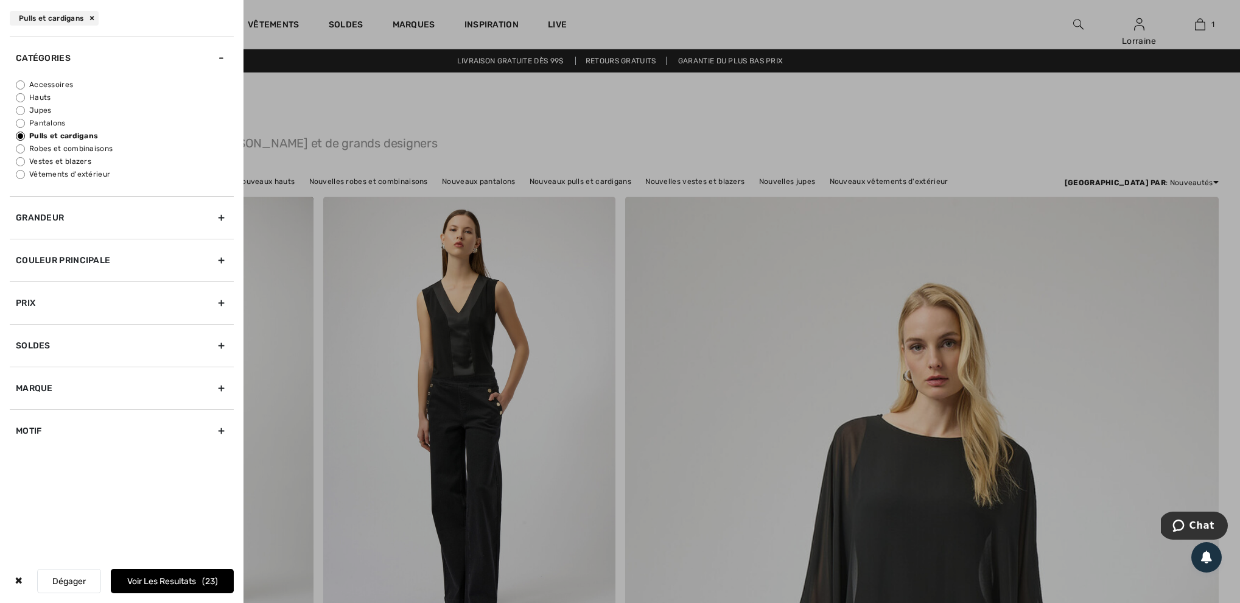
click at [107, 234] on div "Grandeur" at bounding box center [122, 217] width 224 height 43
click at [139, 130] on label "6" at bounding box center [133, 130] width 32 height 16
click at [0, 0] on input"] "6" at bounding box center [0, 0] width 0 height 0
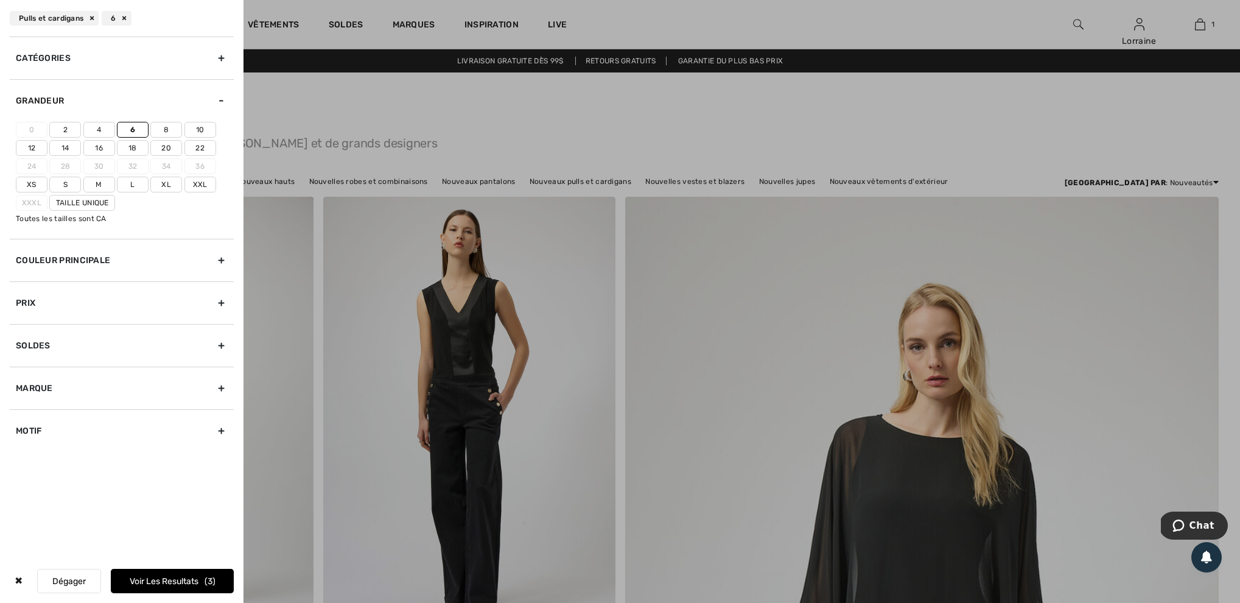
click at [81, 268] on div "Couleur Principale" at bounding box center [122, 260] width 224 height 43
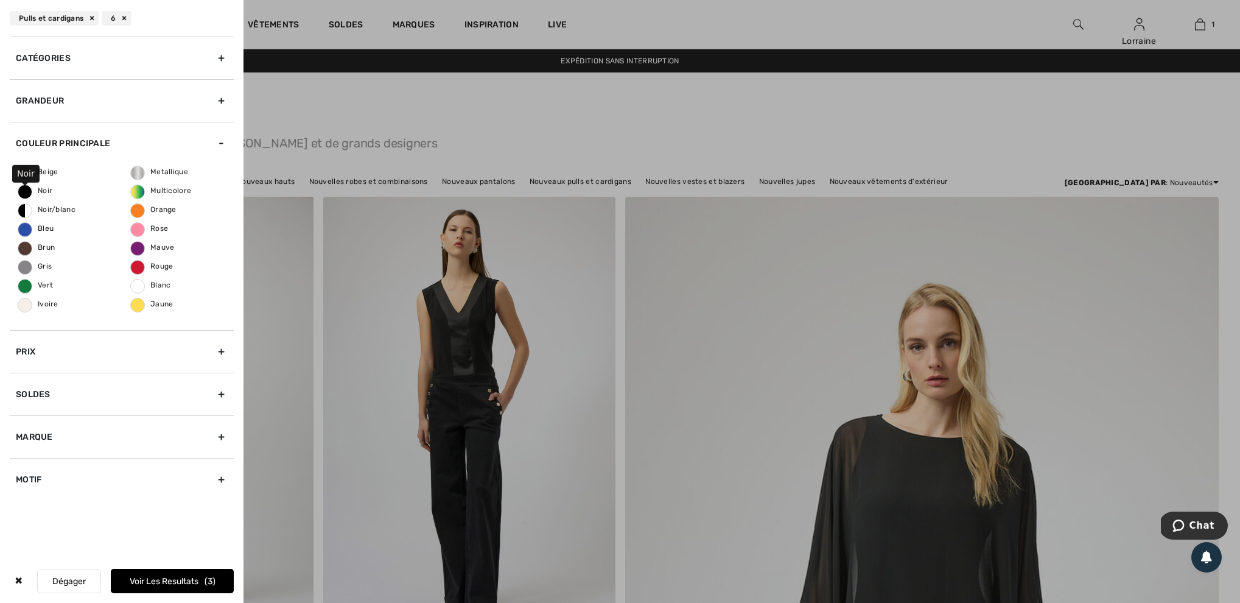
click at [24, 195] on span "Noir" at bounding box center [35, 190] width 34 height 9
click at [0, 0] on input "Noir" at bounding box center [0, 0] width 0 height 0
click at [44, 434] on div "Marque" at bounding box center [122, 436] width 224 height 43
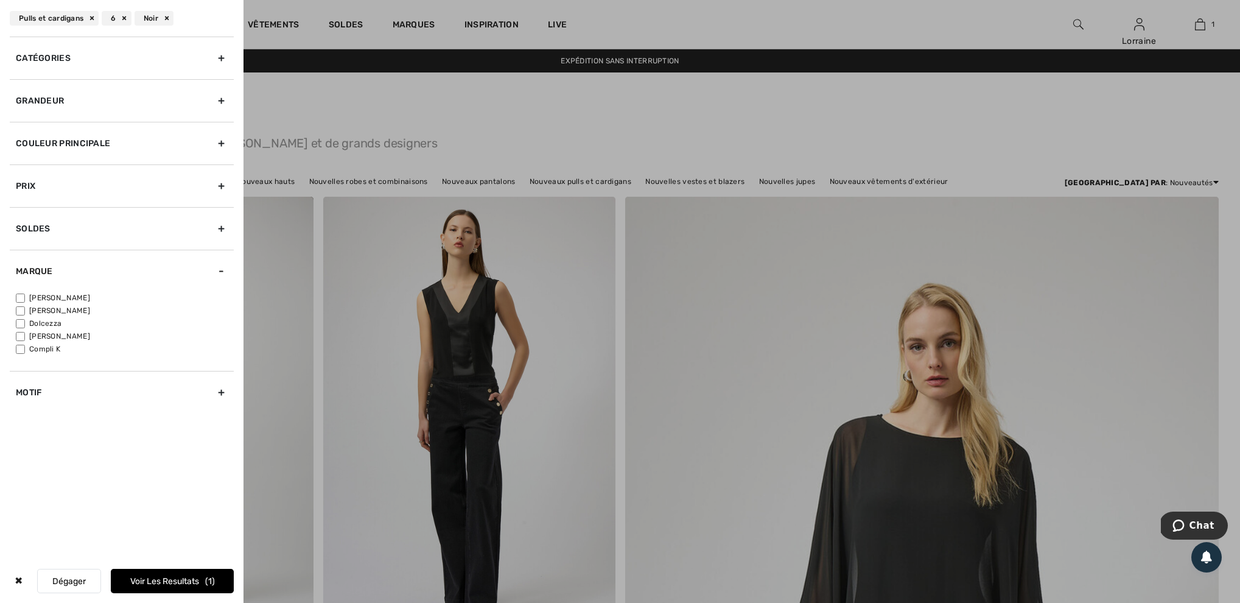
click at [21, 301] on input"] "[PERSON_NAME]" at bounding box center [20, 297] width 9 height 9
checkbox input"] "true"
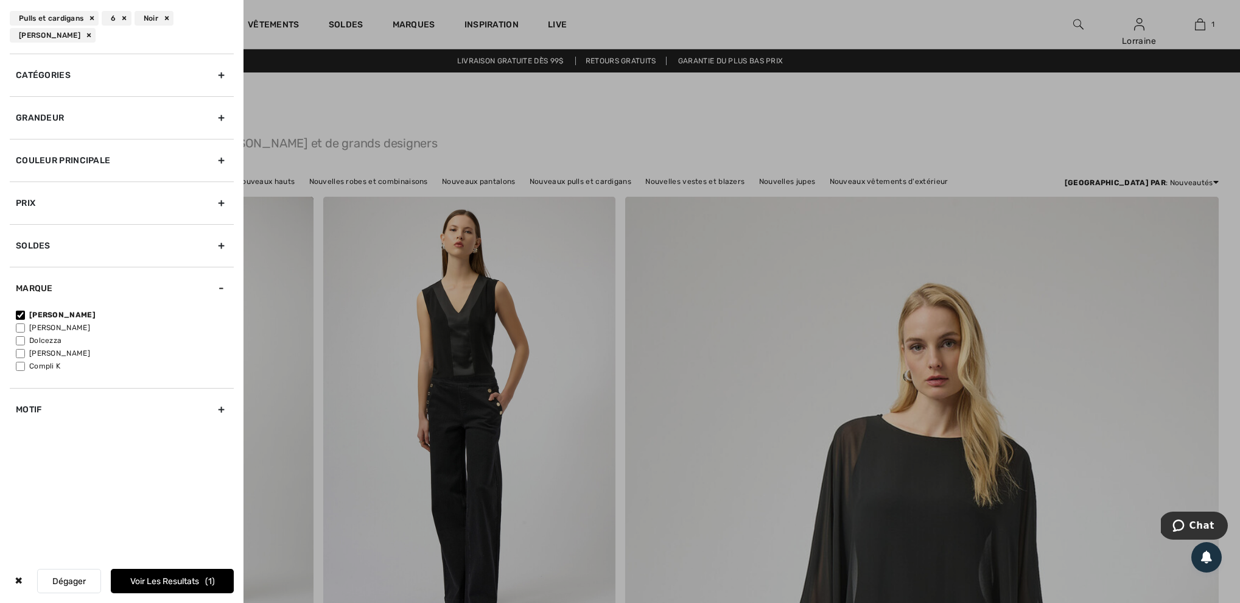
click at [35, 420] on div "Motif" at bounding box center [122, 409] width 224 height 43
click at [20, 359] on input"] "Uni" at bounding box center [20, 357] width 9 height 9
checkbox input"] "true"
click at [145, 580] on button "Voir les resultats 1" at bounding box center [172, 581] width 123 height 24
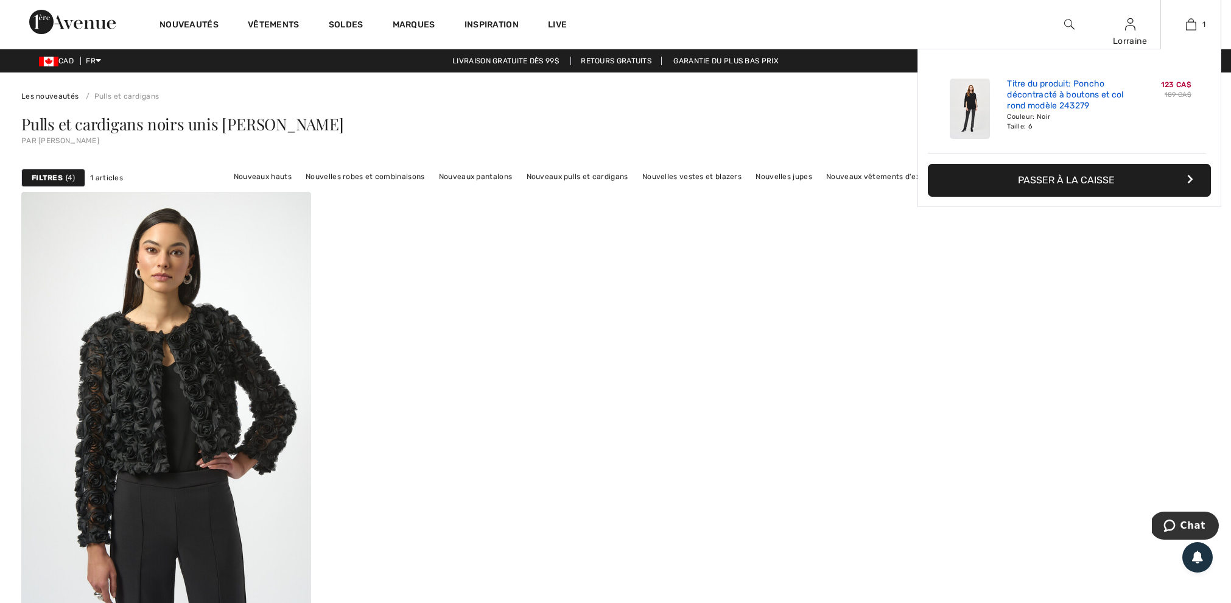
click at [1052, 99] on link "Titre du produit: Poncho décontracté à boutons et col rond modèle 243279" at bounding box center [1067, 95] width 120 height 33
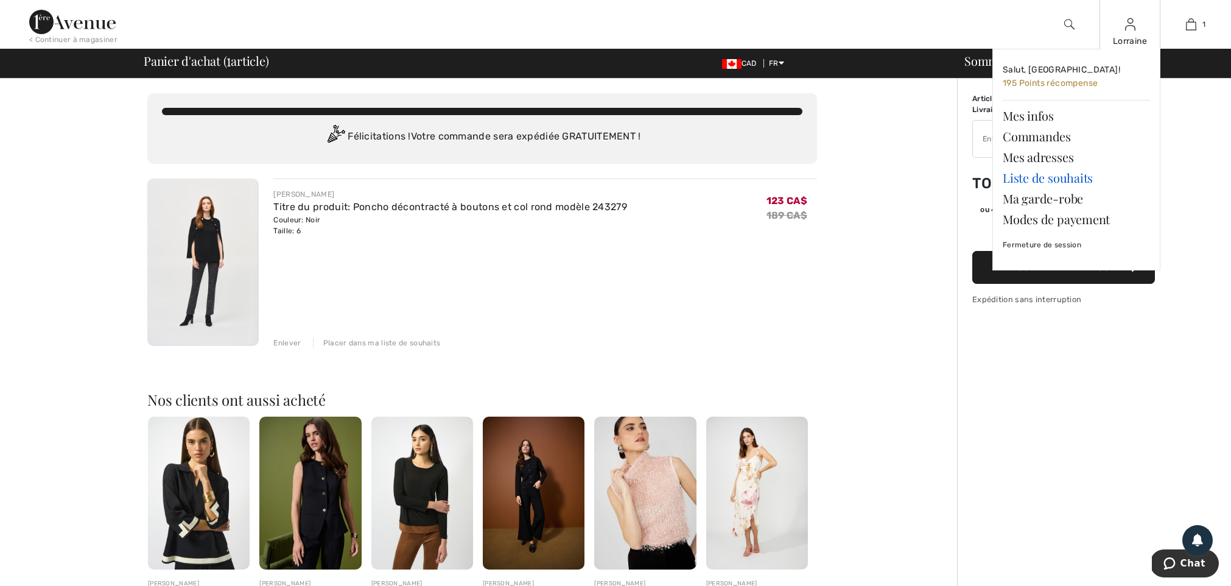
click at [1011, 178] on link "Liste de souhaits" at bounding box center [1076, 177] width 147 height 21
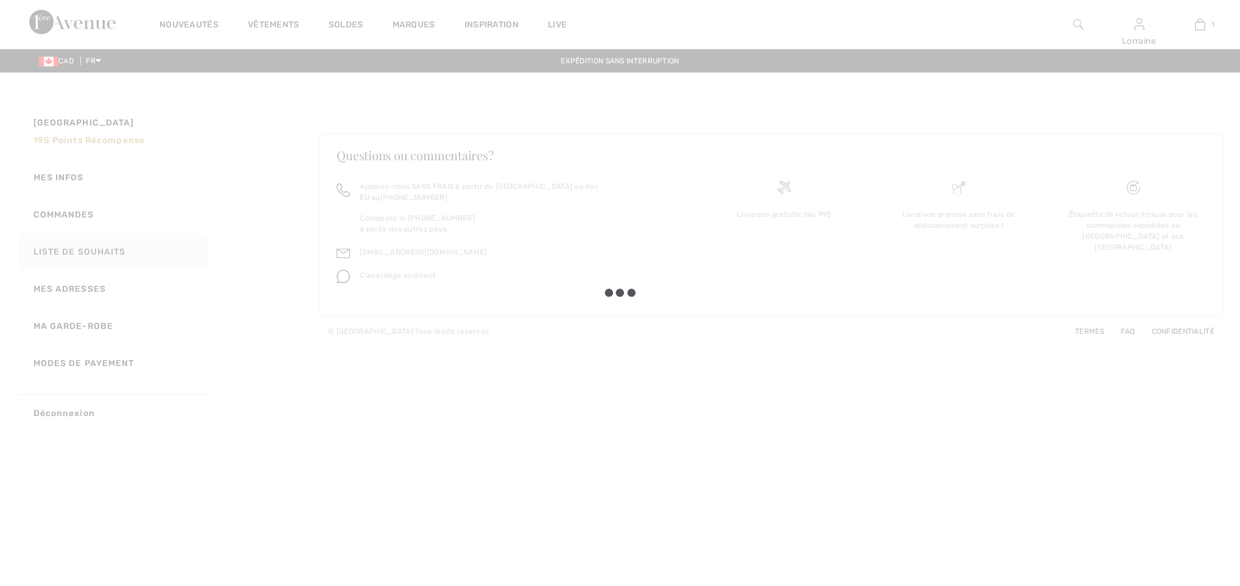
checkbox input "true"
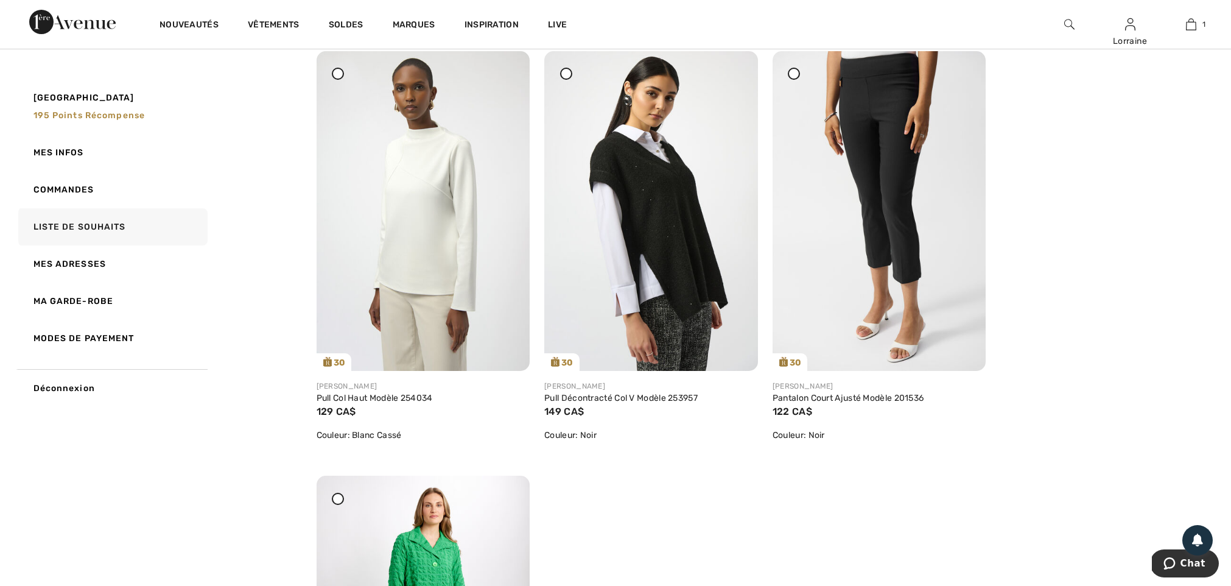
scroll to position [594, 0]
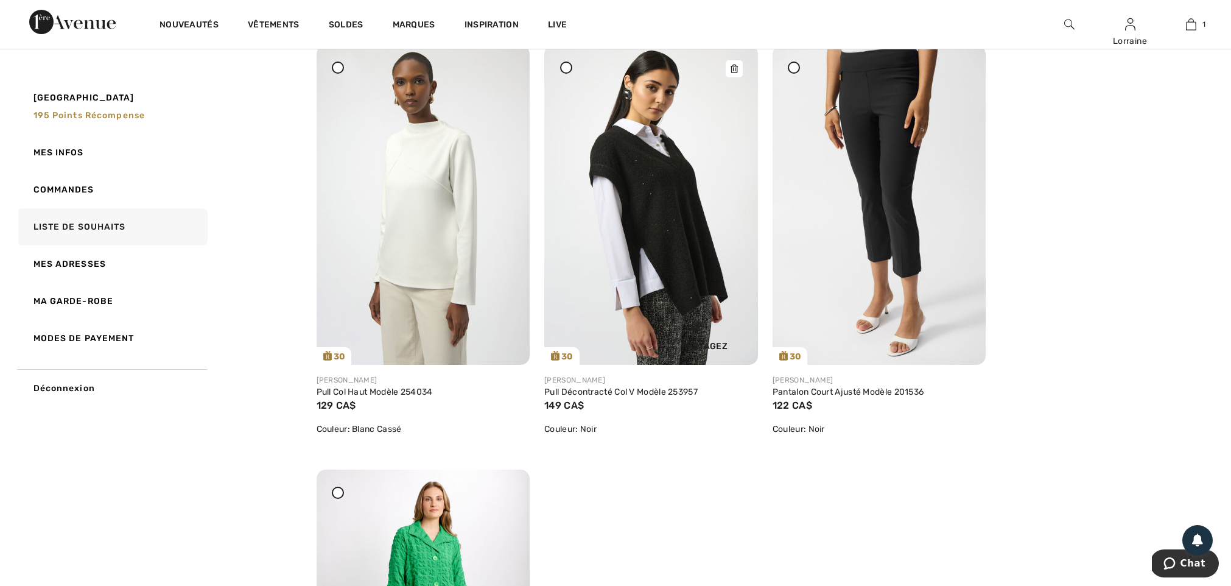
click at [681, 233] on img at bounding box center [651, 205] width 214 height 320
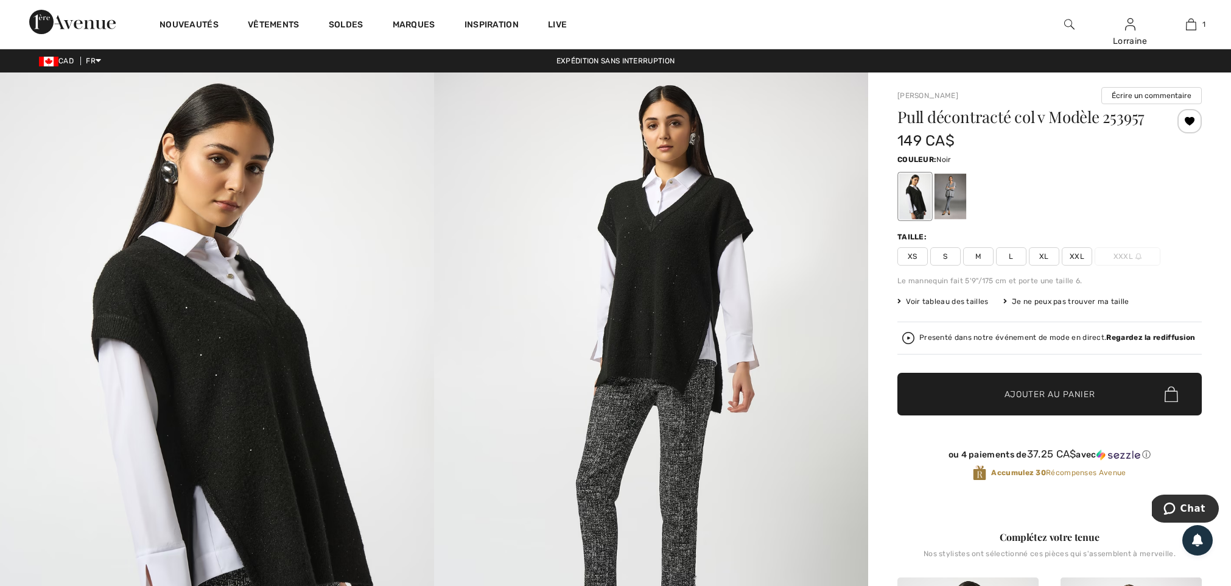
click at [679, 251] on img at bounding box center [651, 397] width 434 height 651
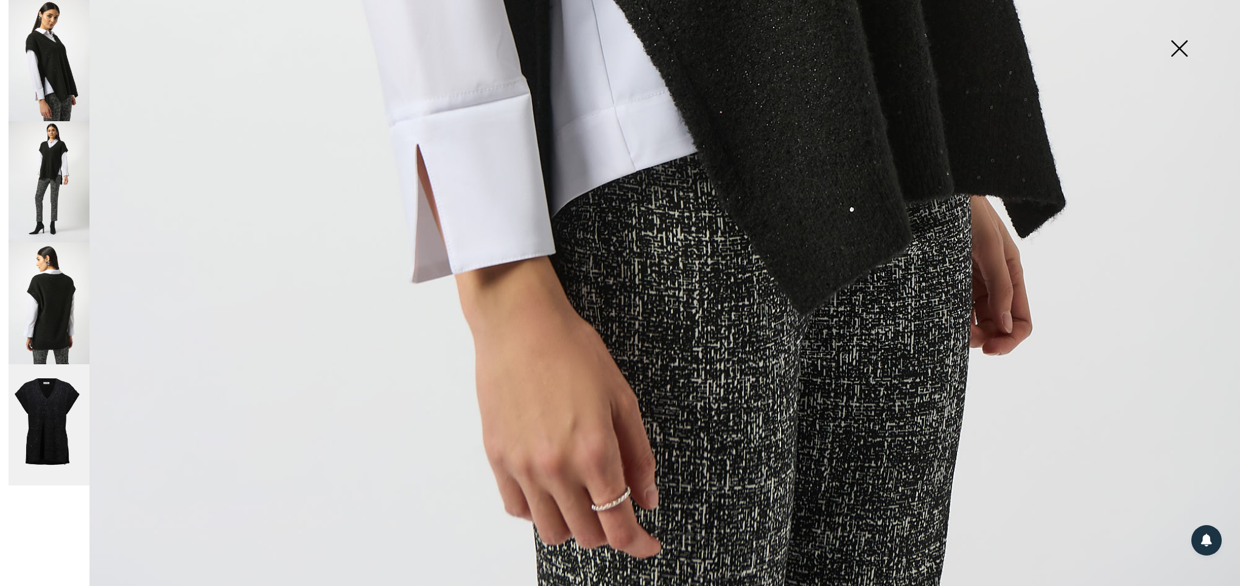
scroll to position [1259, 0]
click at [46, 287] on img at bounding box center [49, 302] width 81 height 121
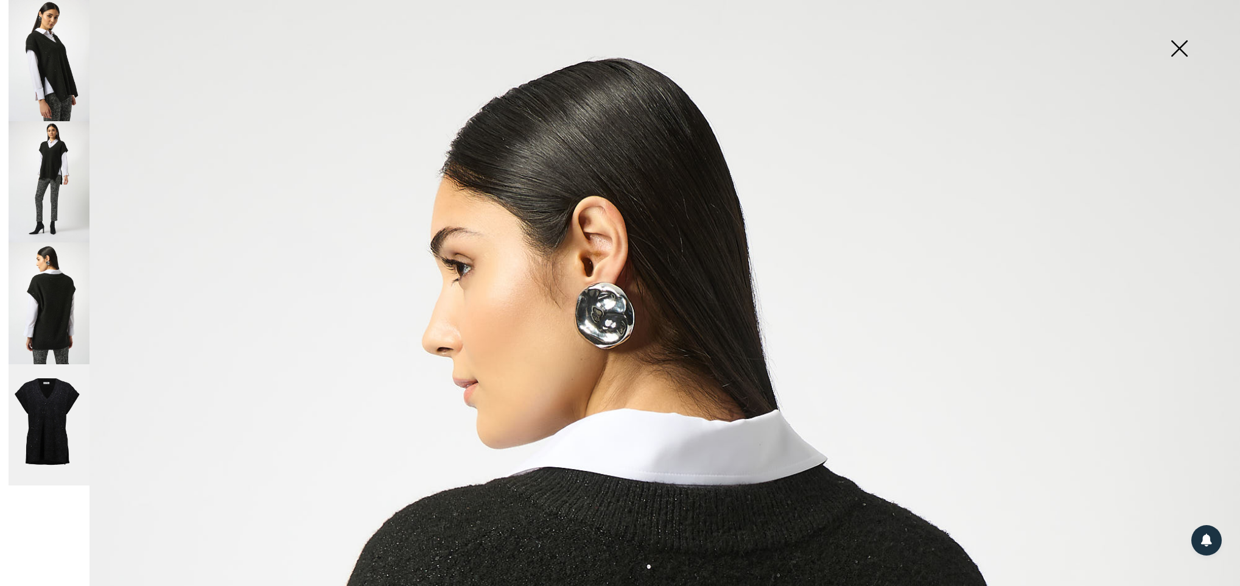
scroll to position [0, 0]
click at [49, 404] on img at bounding box center [49, 425] width 81 height 122
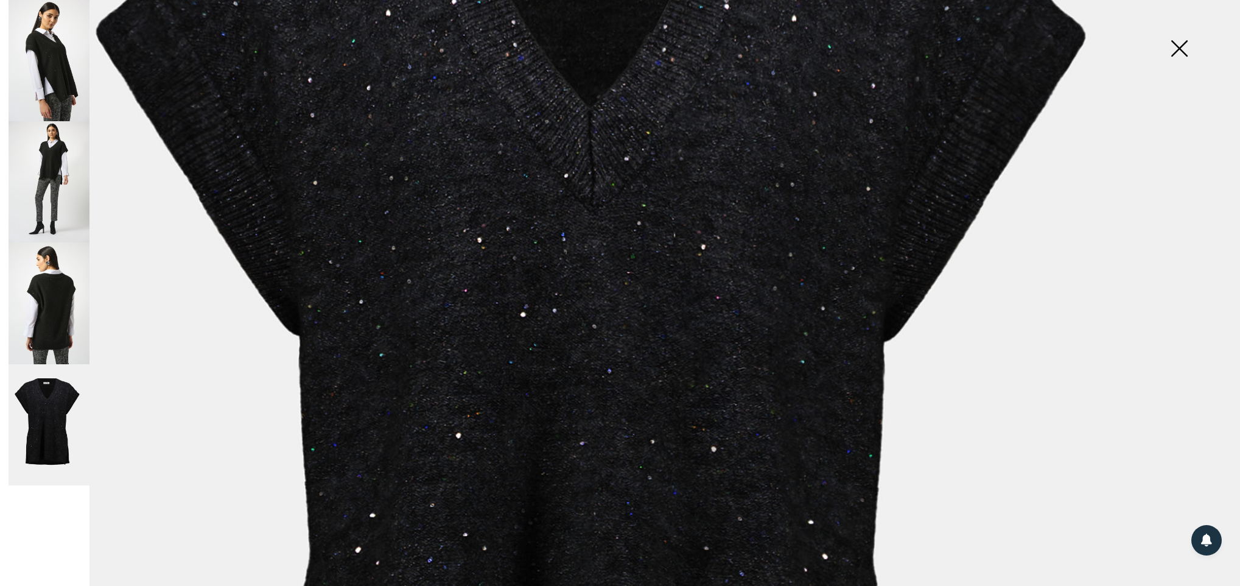
scroll to position [427, 0]
click at [567, 341] on img at bounding box center [620, 503] width 1240 height 1860
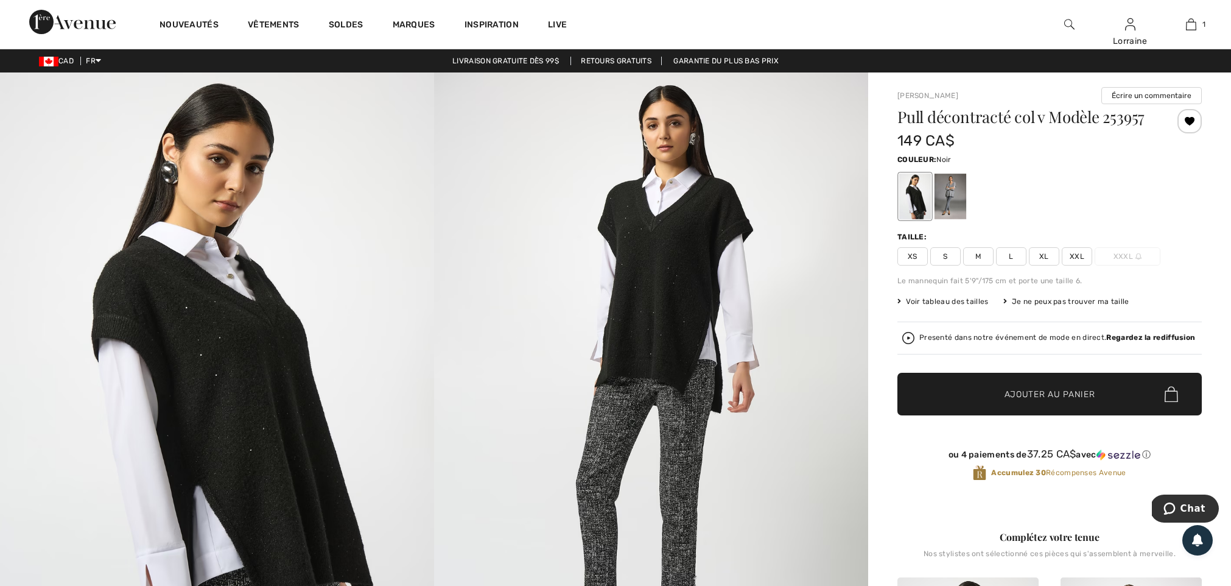
click at [646, 337] on img at bounding box center [651, 397] width 434 height 651
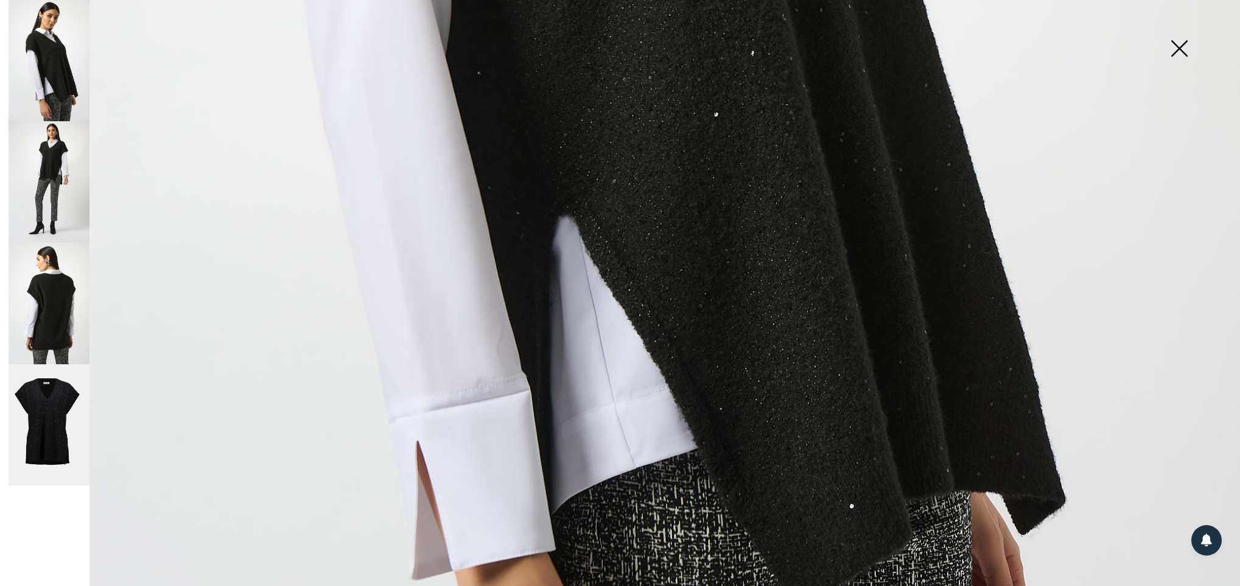
scroll to position [1046, 0]
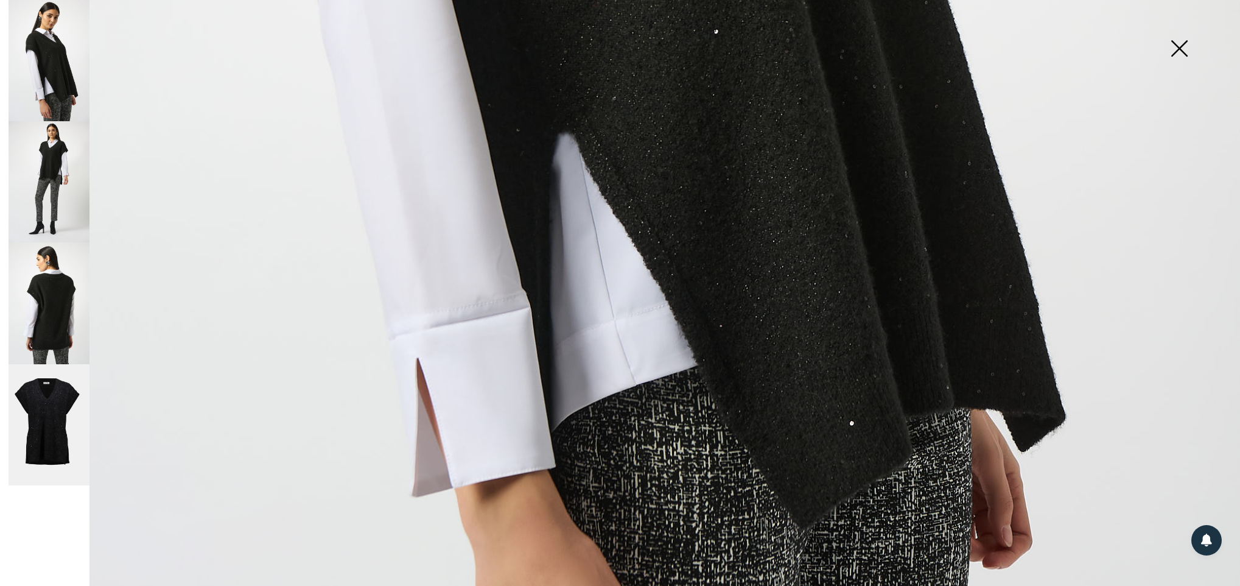
click at [43, 397] on img at bounding box center [49, 425] width 81 height 122
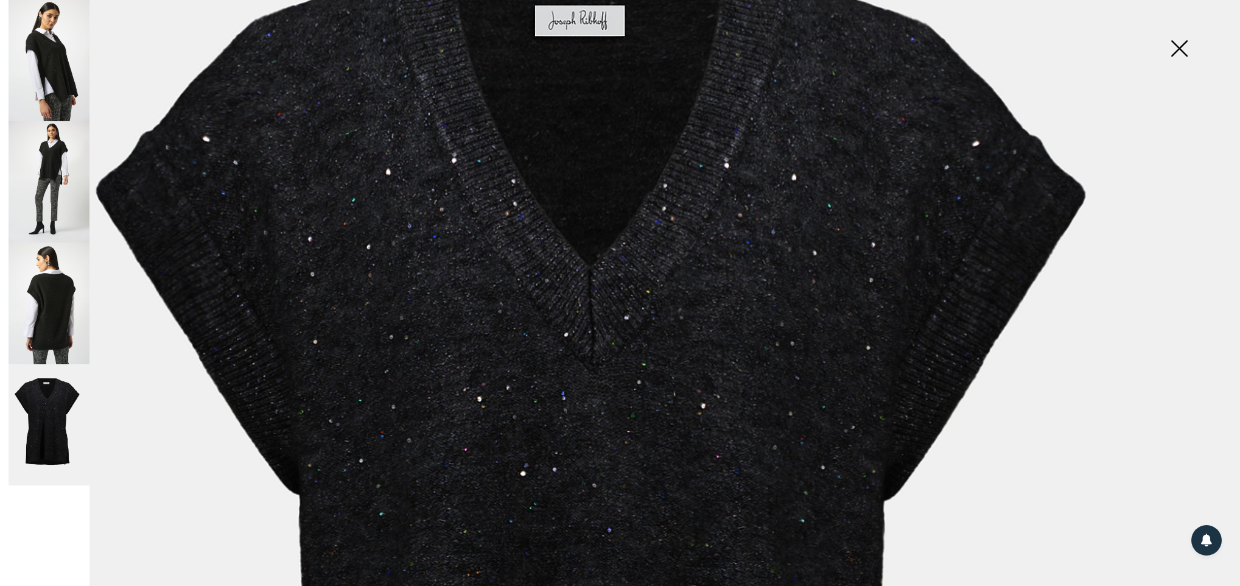
scroll to position [267, 0]
click at [60, 310] on img at bounding box center [49, 302] width 81 height 121
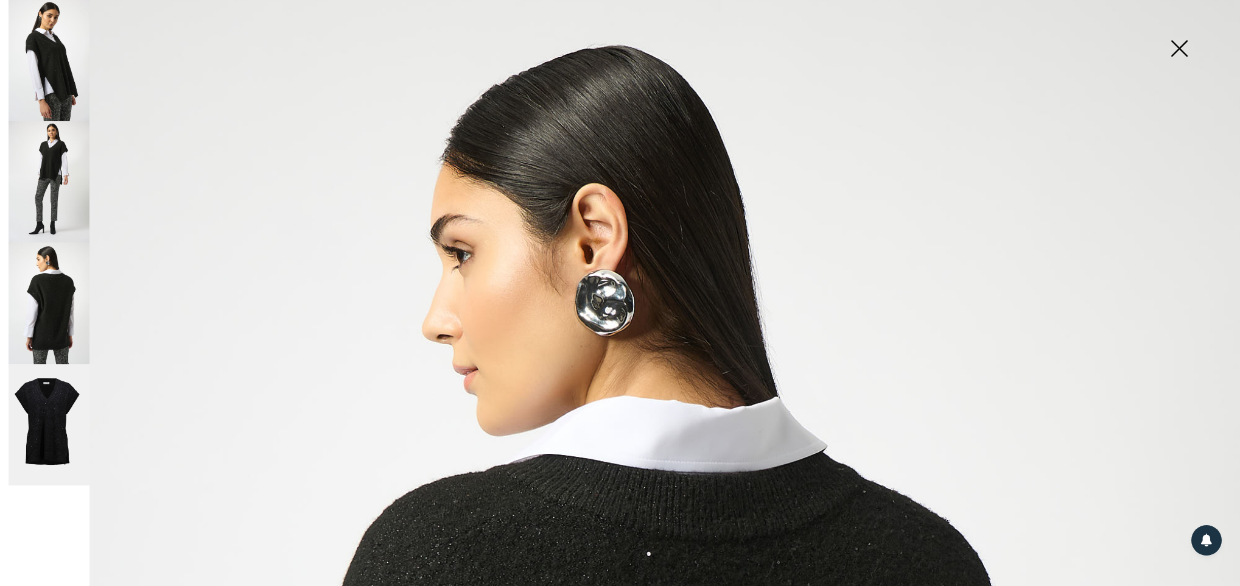
scroll to position [0, 0]
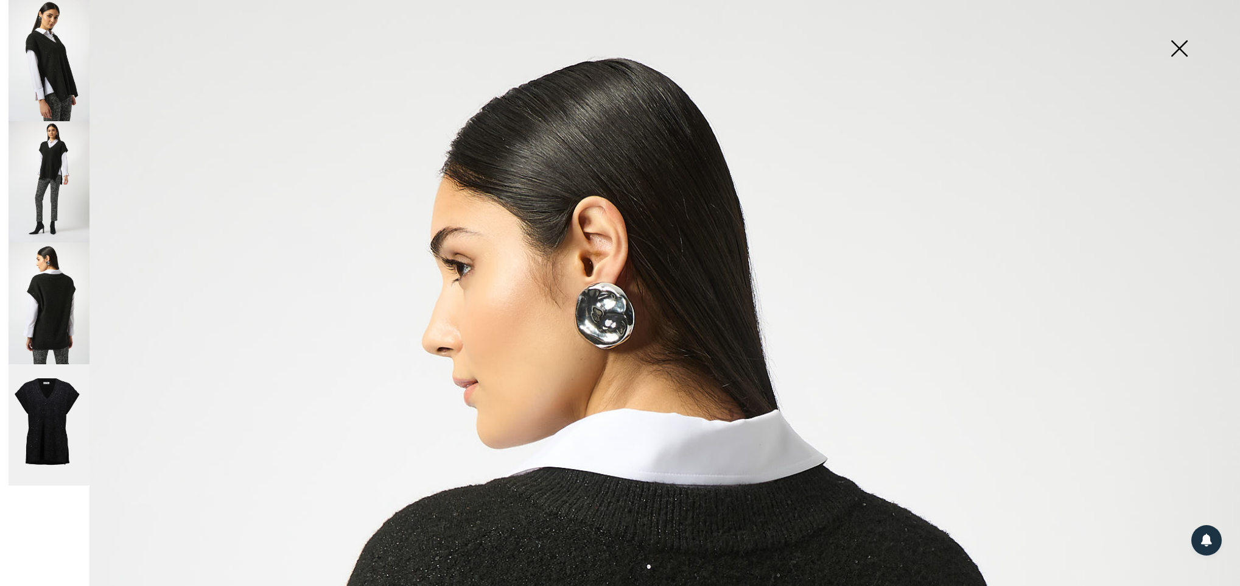
click at [51, 72] on img at bounding box center [49, 60] width 81 height 121
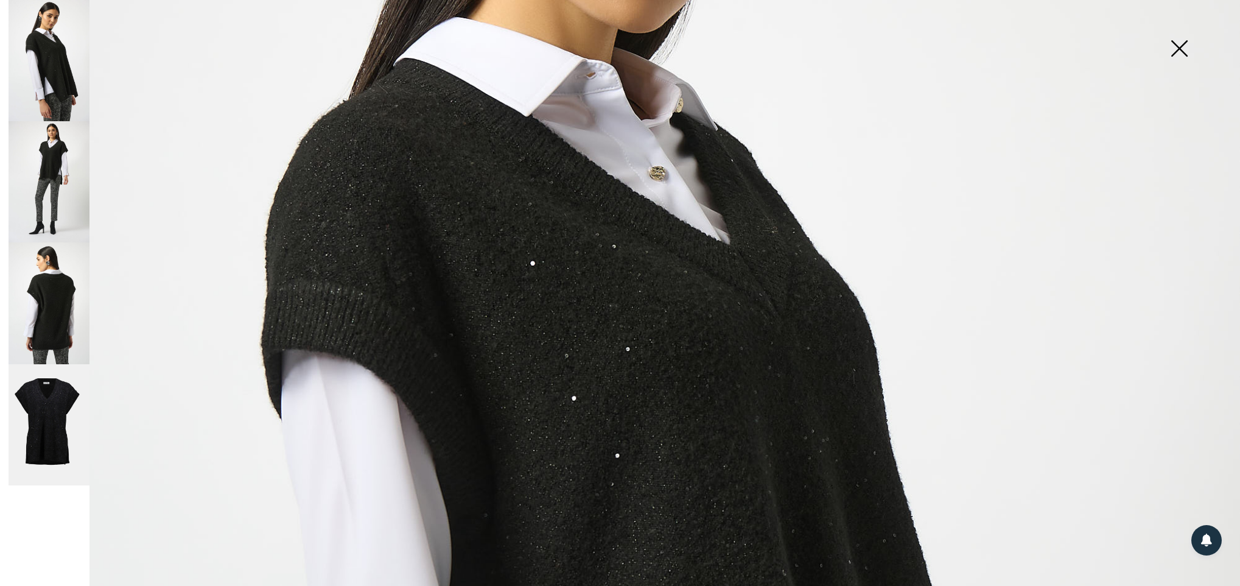
scroll to position [410, 0]
